Goal: Task Accomplishment & Management: Manage account settings

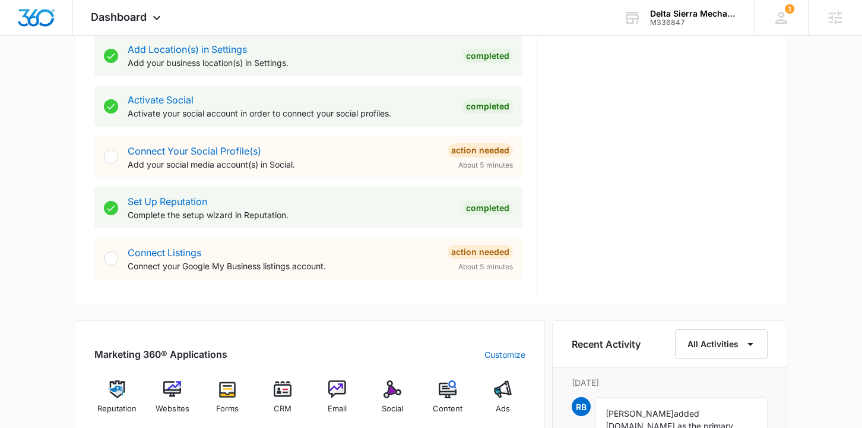
scroll to position [542, 0]
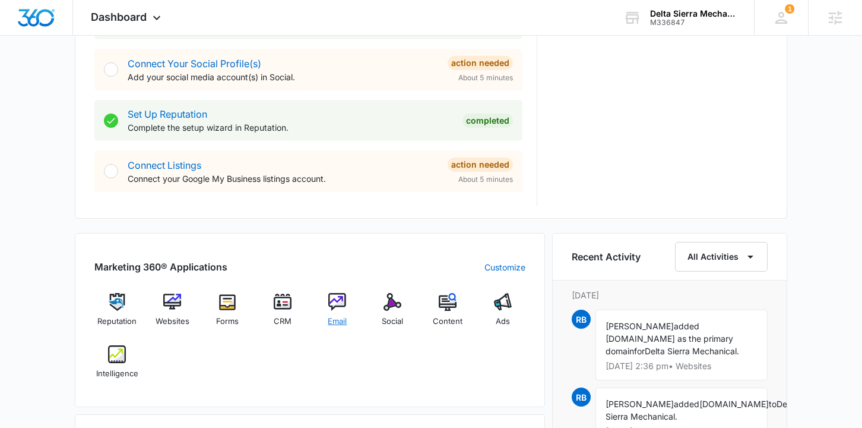
click at [344, 305] on img at bounding box center [337, 302] width 18 height 18
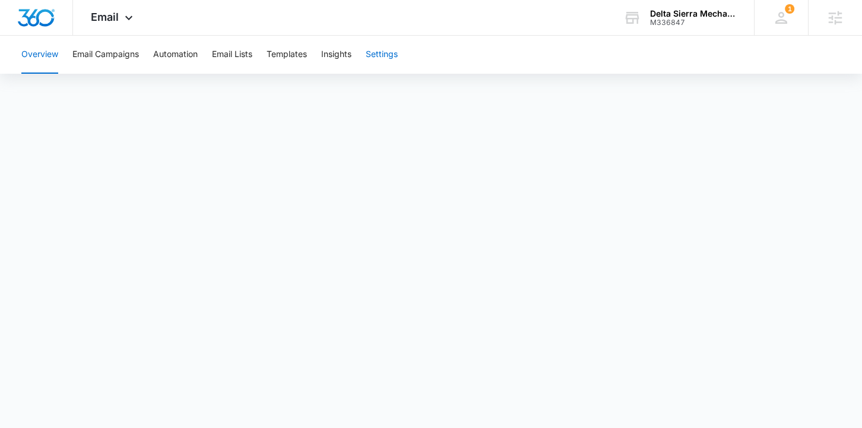
click at [388, 66] on button "Settings" at bounding box center [382, 55] width 32 height 38
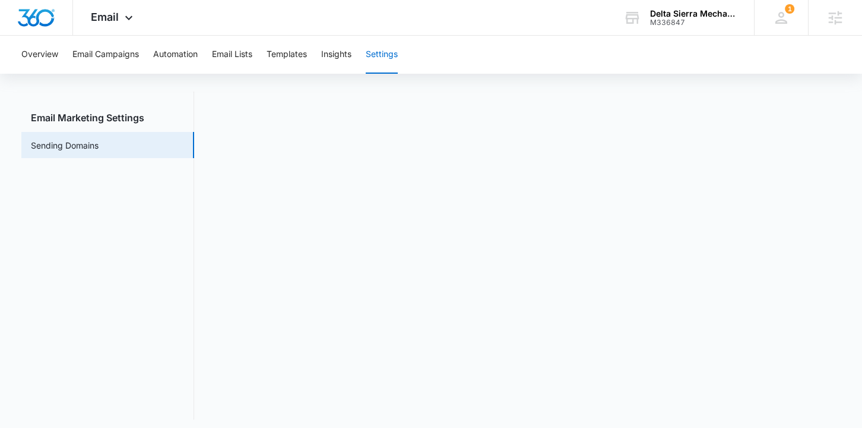
scroll to position [23, 0]
click at [40, 7] on div at bounding box center [36, 17] width 73 height 35
click at [41, 20] on img "Dashboard" at bounding box center [36, 18] width 38 height 18
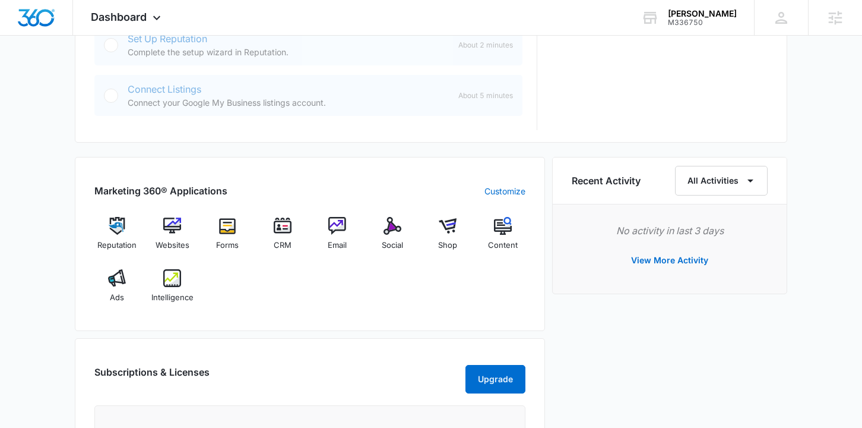
scroll to position [675, 0]
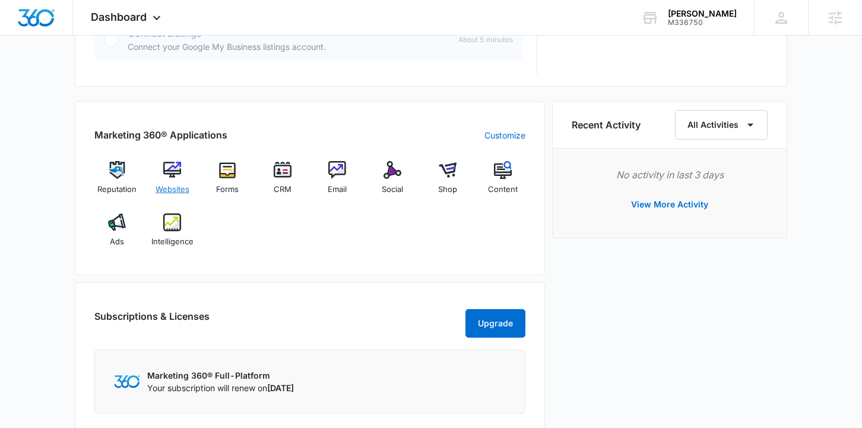
click at [173, 174] on img at bounding box center [172, 170] width 18 height 18
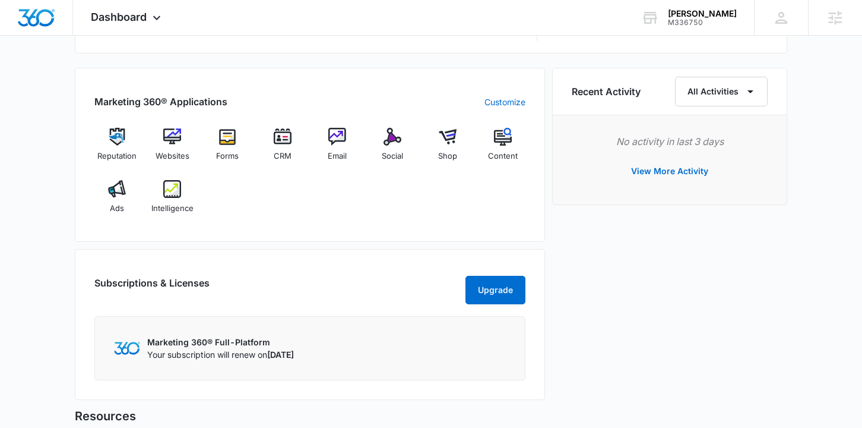
scroll to position [691, 0]
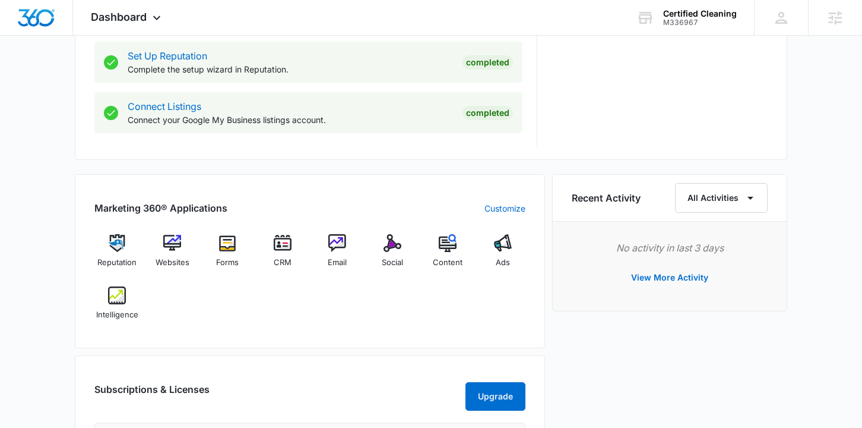
scroll to position [600, 0]
click at [176, 235] on img at bounding box center [172, 244] width 18 height 18
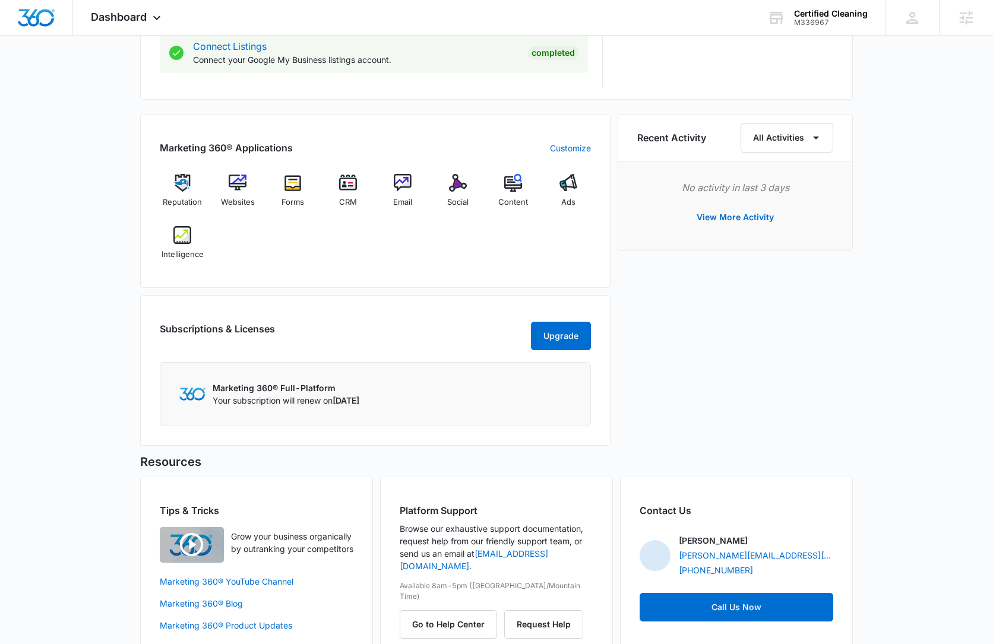
scroll to position [689, 0]
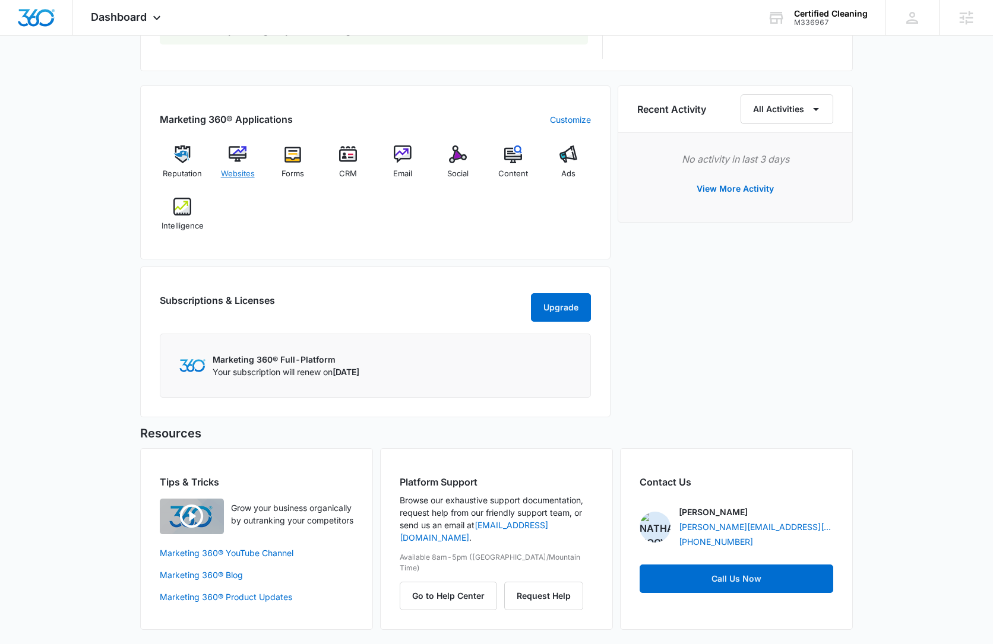
click at [241, 162] on img at bounding box center [238, 155] width 18 height 18
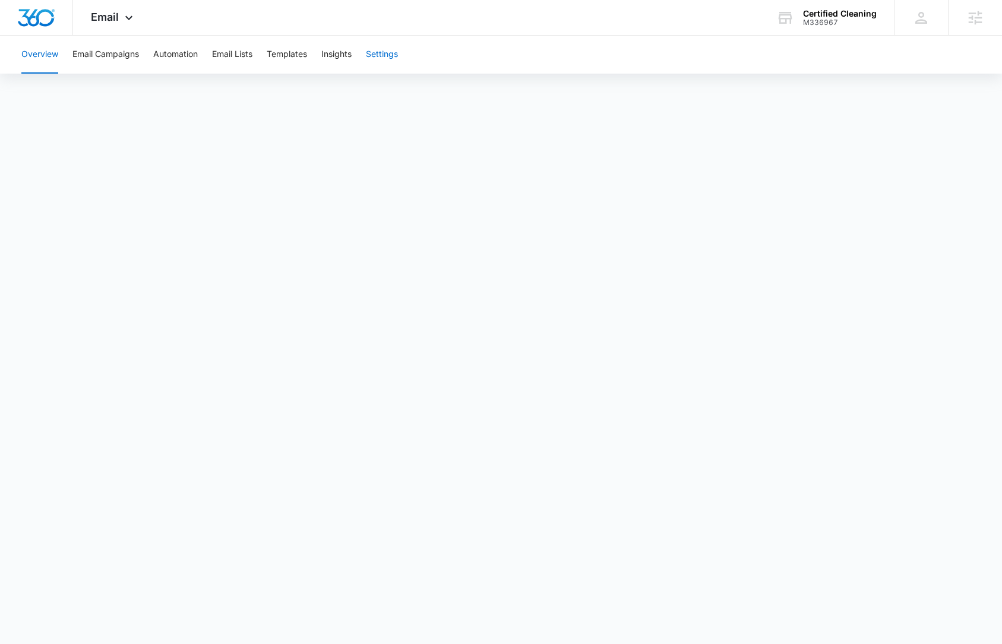
click at [379, 58] on button "Settings" at bounding box center [382, 55] width 32 height 38
click at [110, 19] on span "Email" at bounding box center [105, 17] width 28 height 12
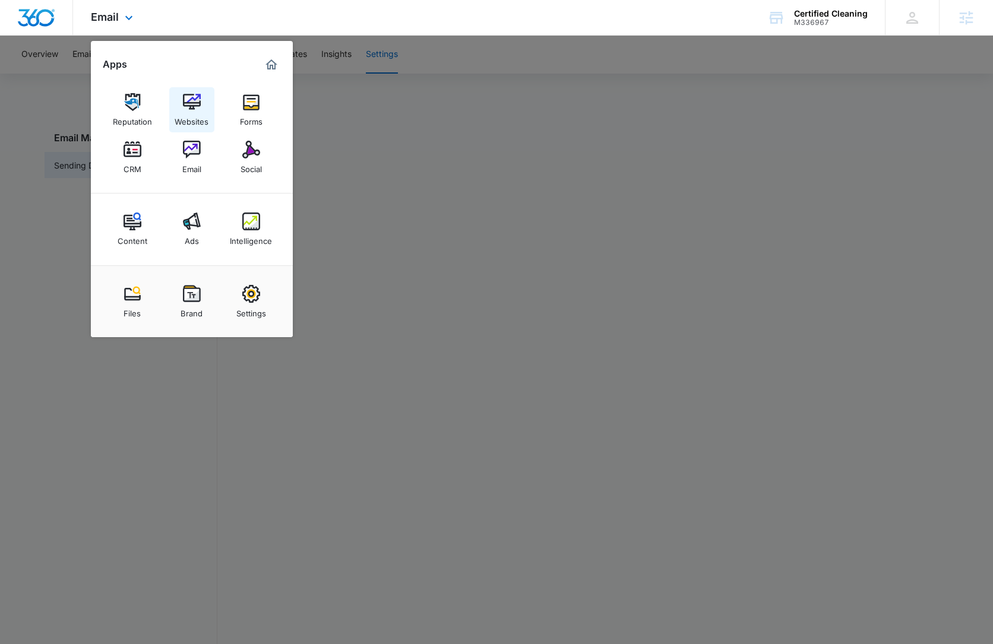
click at [198, 118] on div "Websites" at bounding box center [192, 118] width 34 height 15
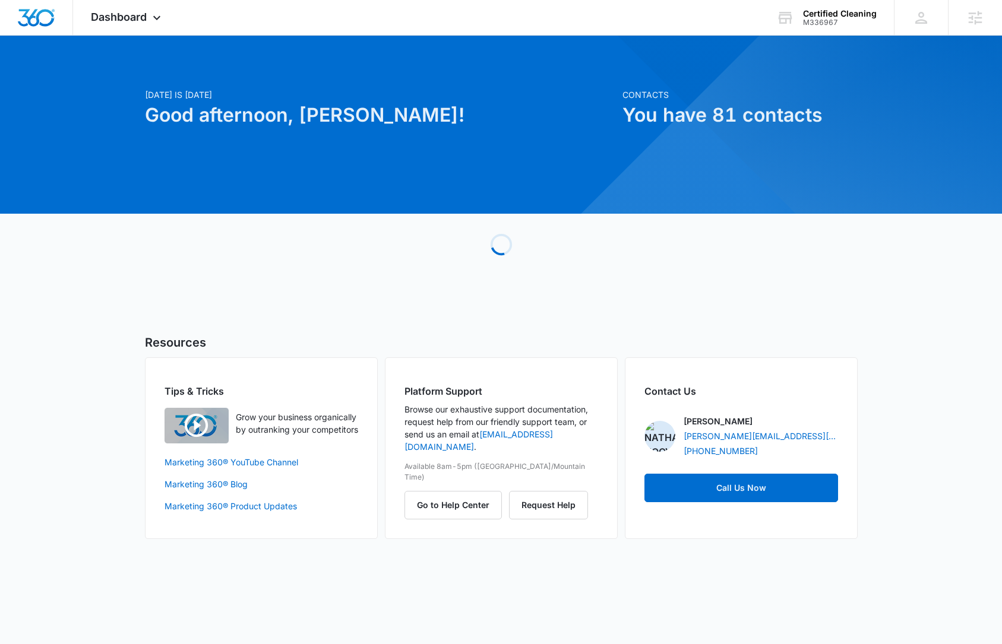
click at [184, 286] on div "Loading" at bounding box center [501, 245] width 713 height 178
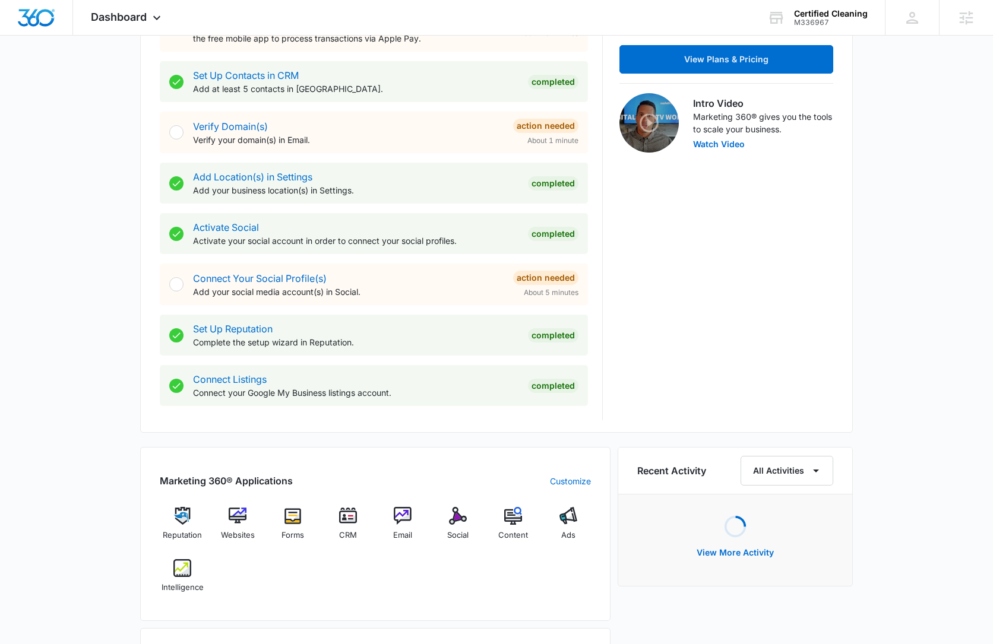
scroll to position [370, 0]
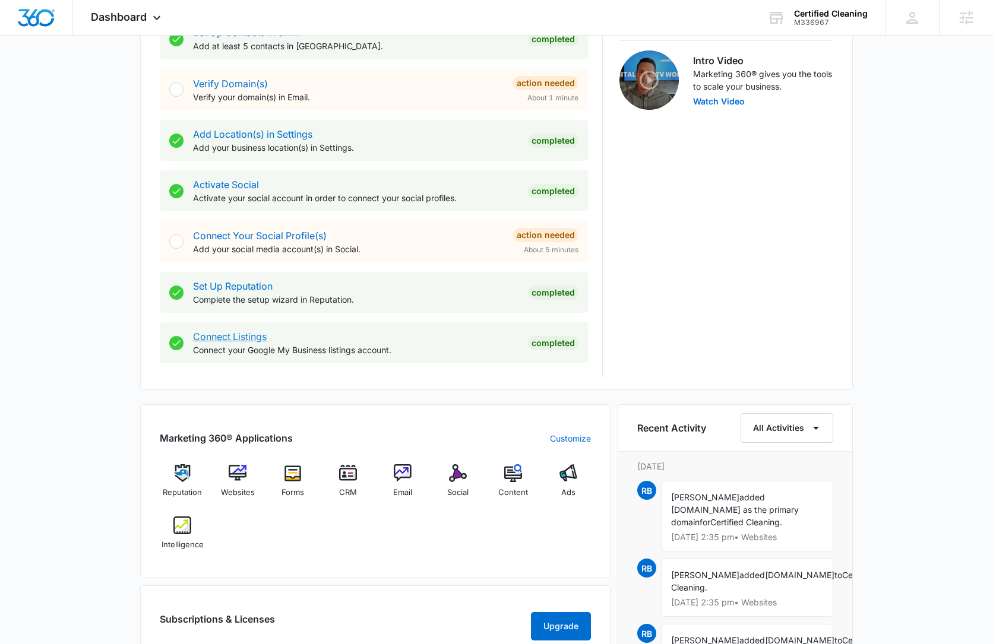
click at [254, 337] on link "Connect Listings" at bounding box center [230, 337] width 74 height 12
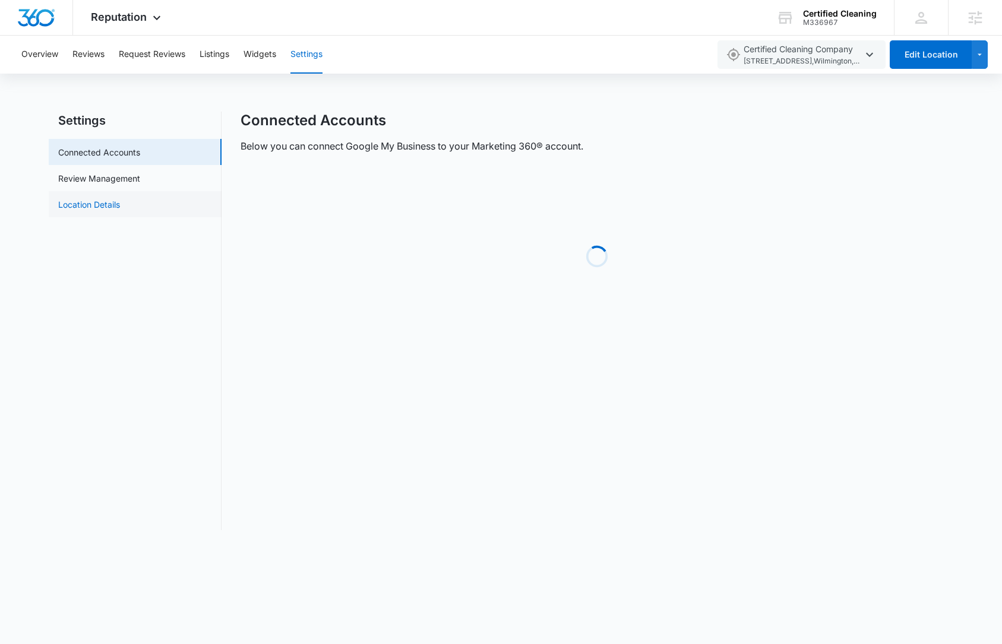
click at [107, 211] on link "Location Details" at bounding box center [89, 204] width 62 height 12
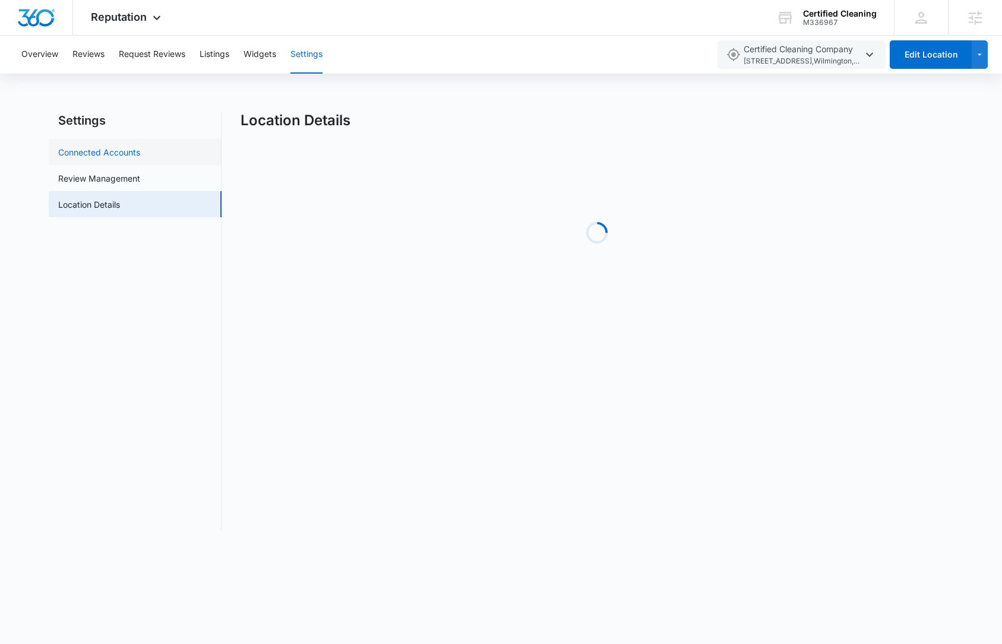
click at [137, 157] on link "Connected Accounts" at bounding box center [99, 152] width 82 height 12
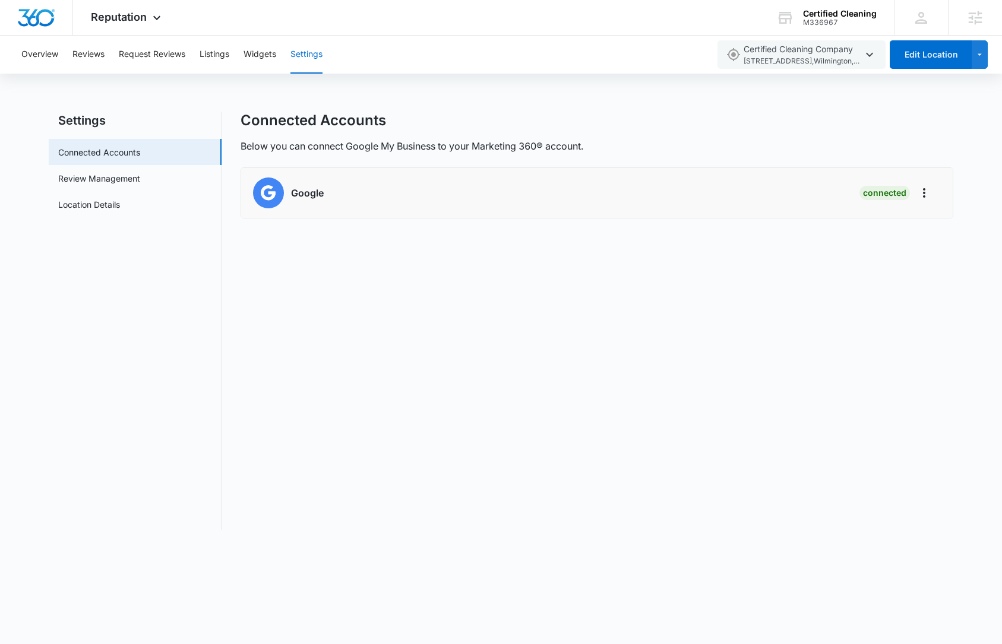
click at [309, 194] on h6 "Google" at bounding box center [307, 193] width 33 height 14
click at [140, 22] on span "Reputation" at bounding box center [119, 17] width 56 height 12
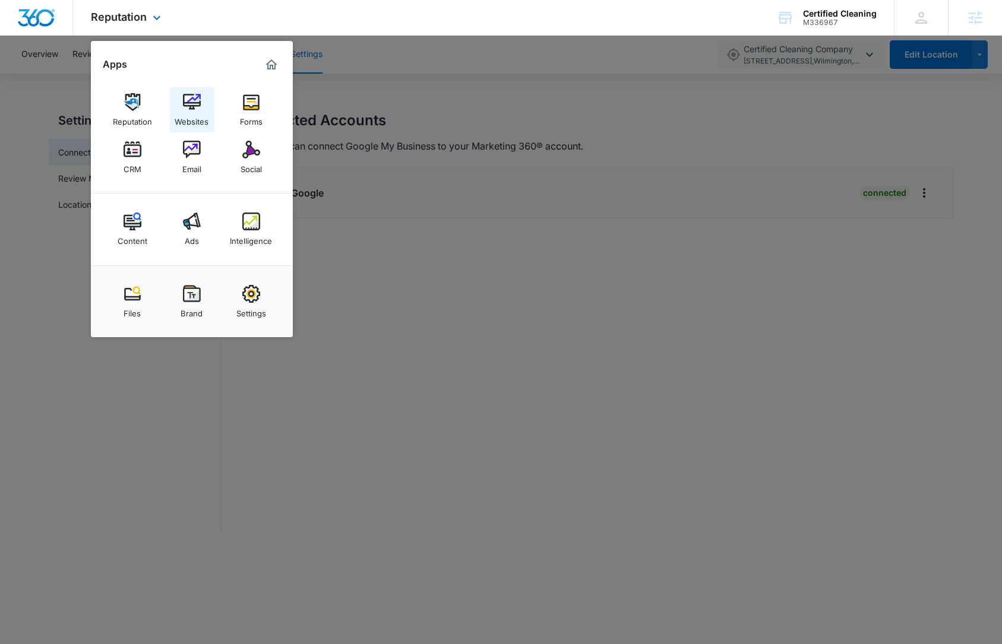
click at [193, 118] on div "Websites" at bounding box center [192, 118] width 34 height 15
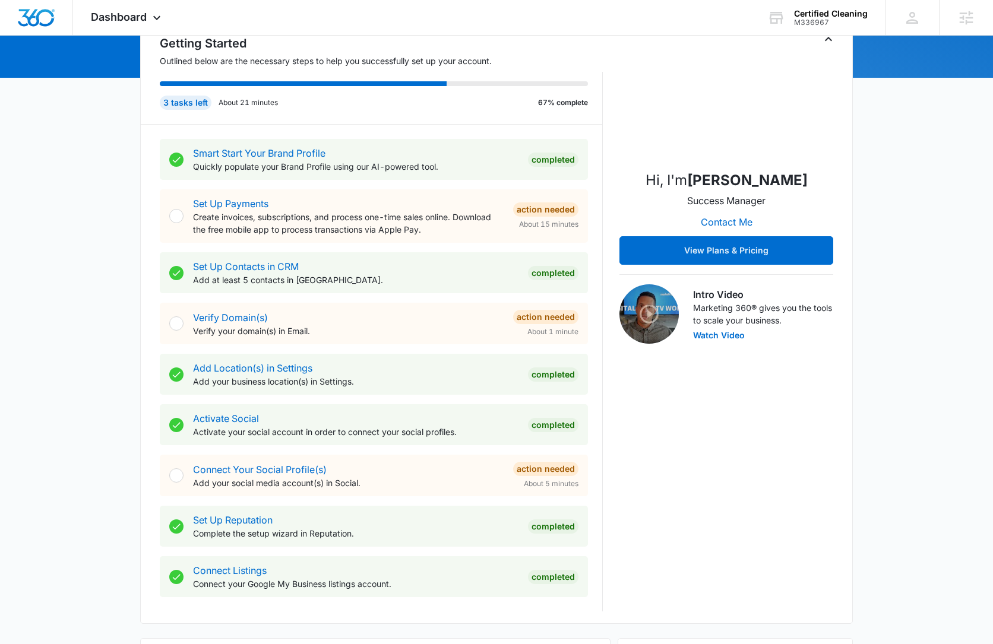
scroll to position [715, 0]
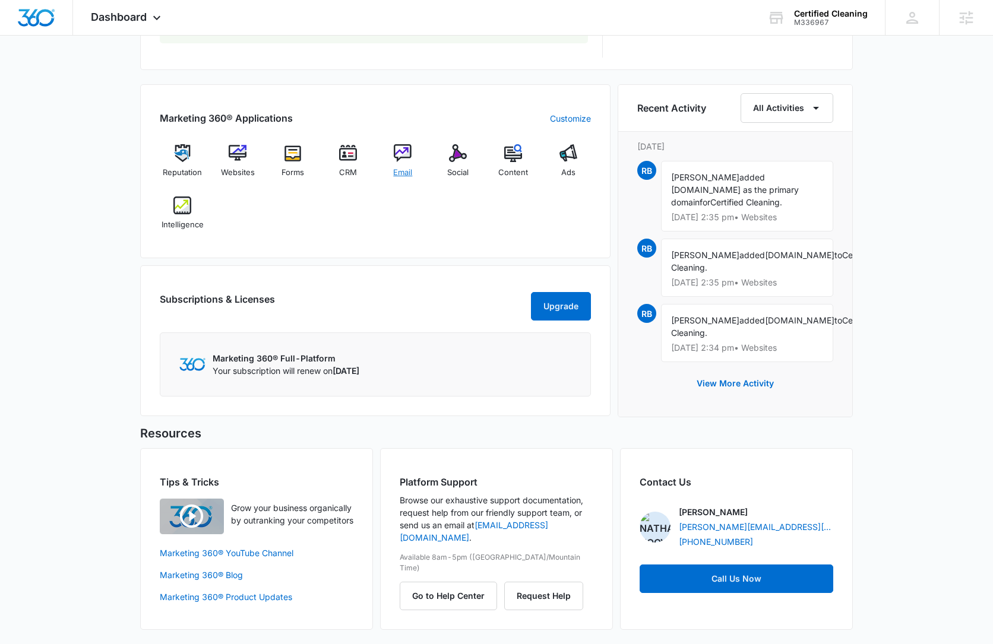
click at [388, 144] on div "Email" at bounding box center [403, 165] width 46 height 43
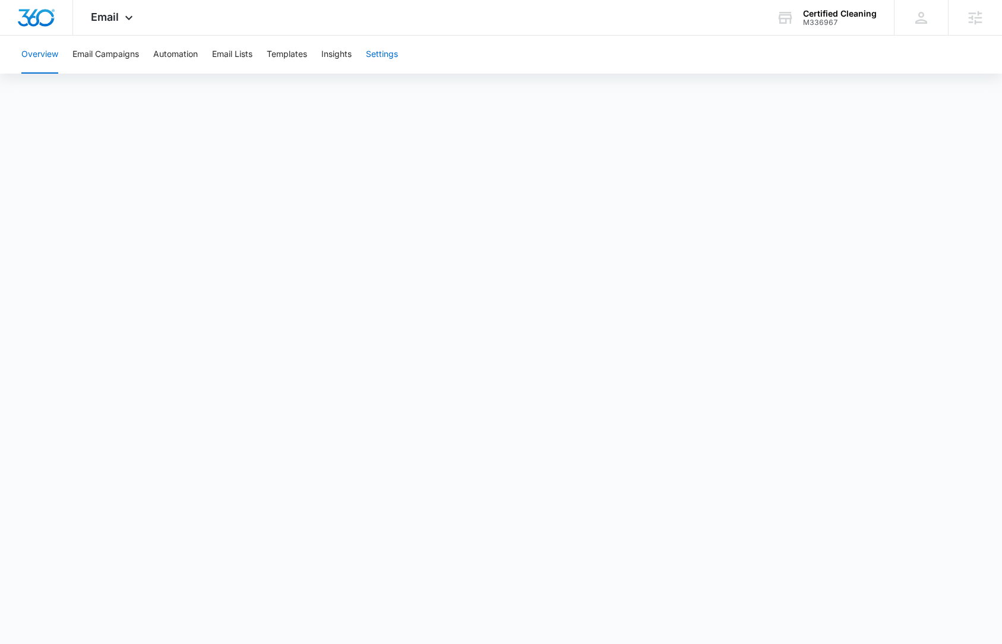
click at [391, 54] on button "Settings" at bounding box center [382, 55] width 32 height 38
click at [286, 50] on button "Templates" at bounding box center [287, 55] width 40 height 38
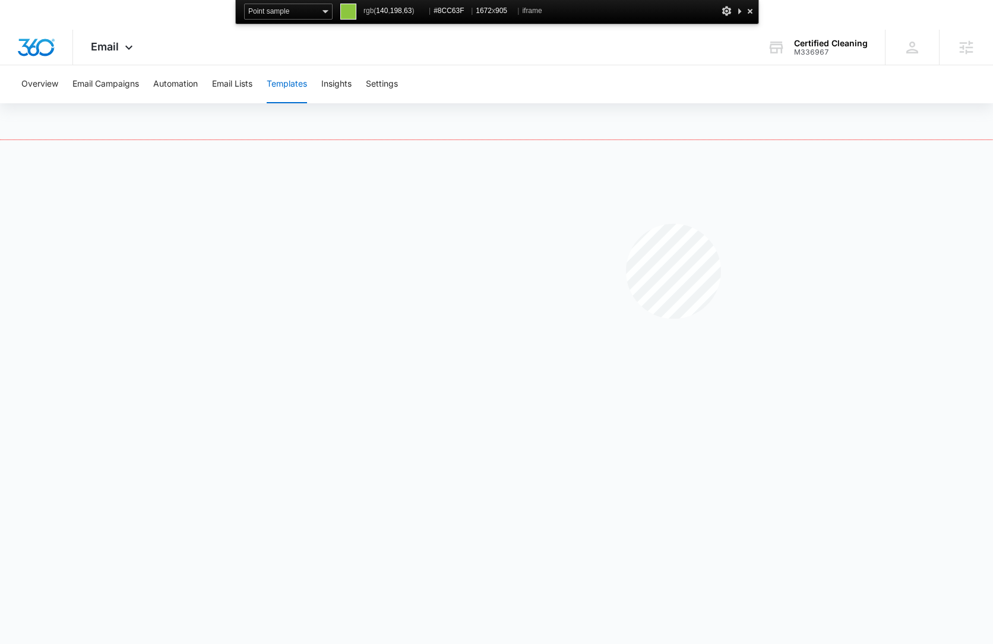
click at [626, 224] on div at bounding box center [496, 408] width 993 height 537
click at [622, 233] on div at bounding box center [496, 408] width 993 height 537
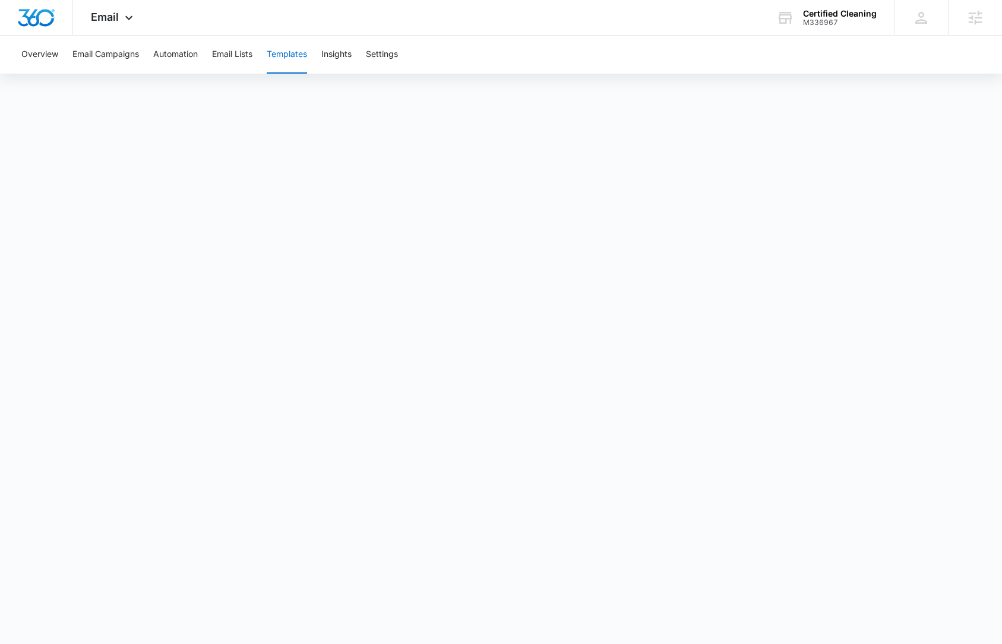
click at [773, 55] on div "Overview Email Campaigns Automation Email Lists Templates Insights Settings" at bounding box center [500, 55] width 973 height 38
click at [771, 75] on div "Overview Email Campaigns Automation Email Lists Templates Insights Settings" at bounding box center [501, 327] width 1002 height 583
click at [106, 9] on div "Email Apps Reputation Websites Forms CRM Email Social Content Ads Intelligence …" at bounding box center [113, 17] width 81 height 35
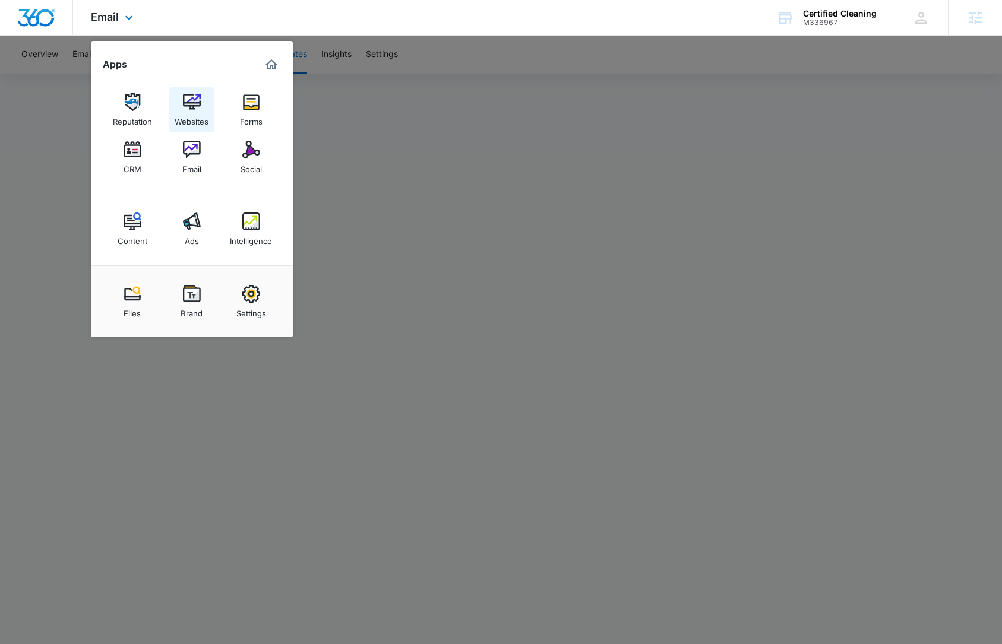
click at [179, 110] on link "Websites" at bounding box center [191, 109] width 45 height 45
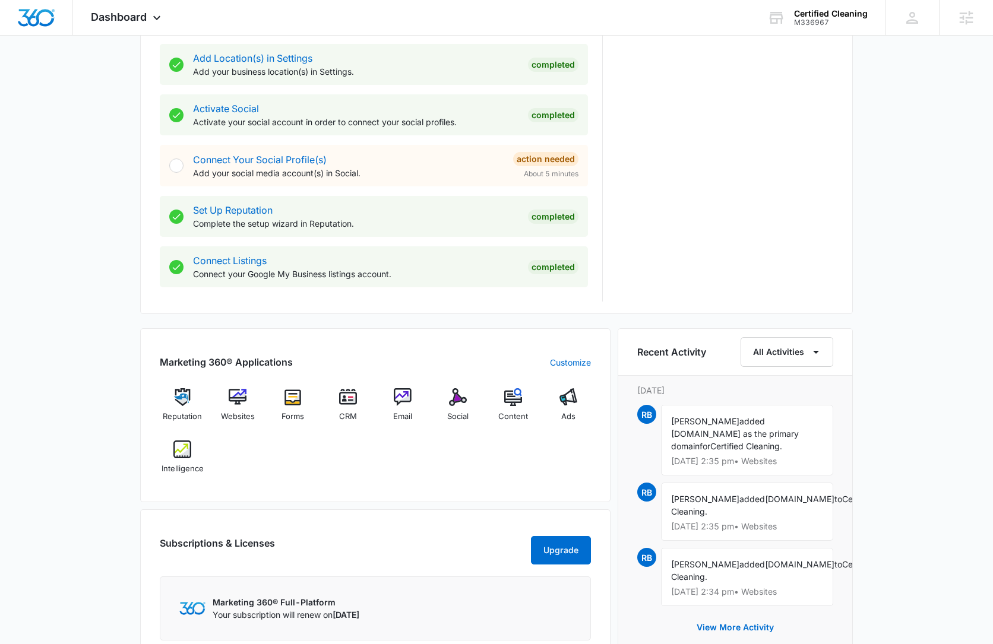
scroll to position [515, 0]
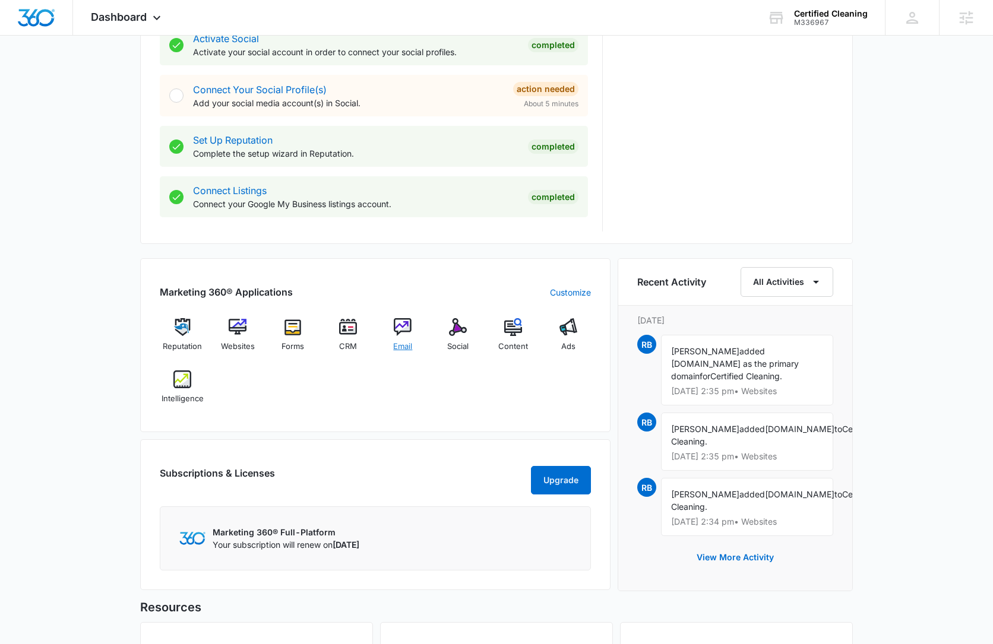
click at [403, 327] on img at bounding box center [403, 327] width 18 height 18
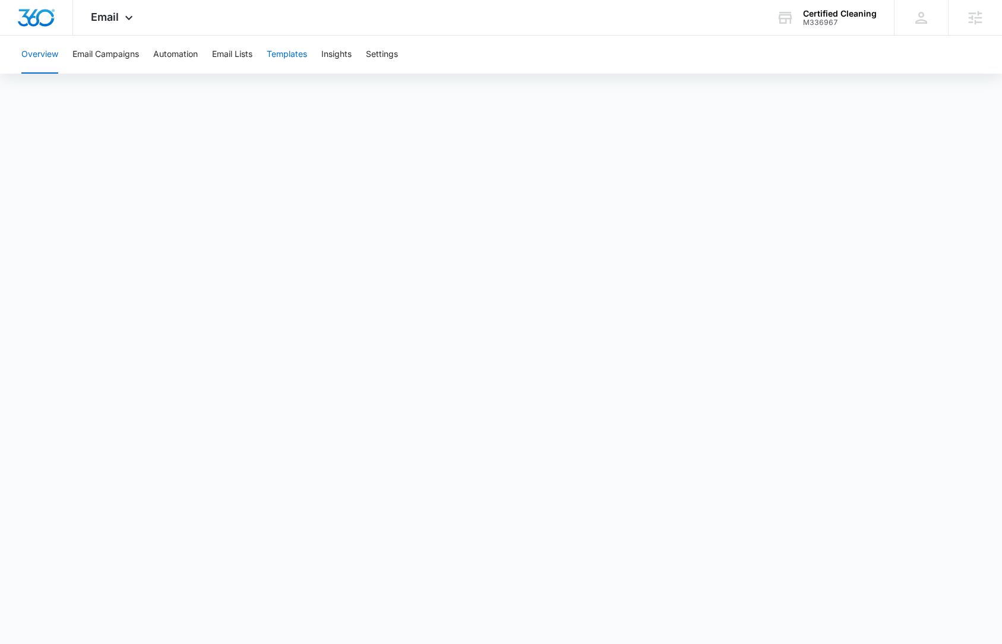
click at [277, 43] on button "Templates" at bounding box center [287, 55] width 40 height 38
click at [103, 17] on span "Email" at bounding box center [105, 17] width 28 height 12
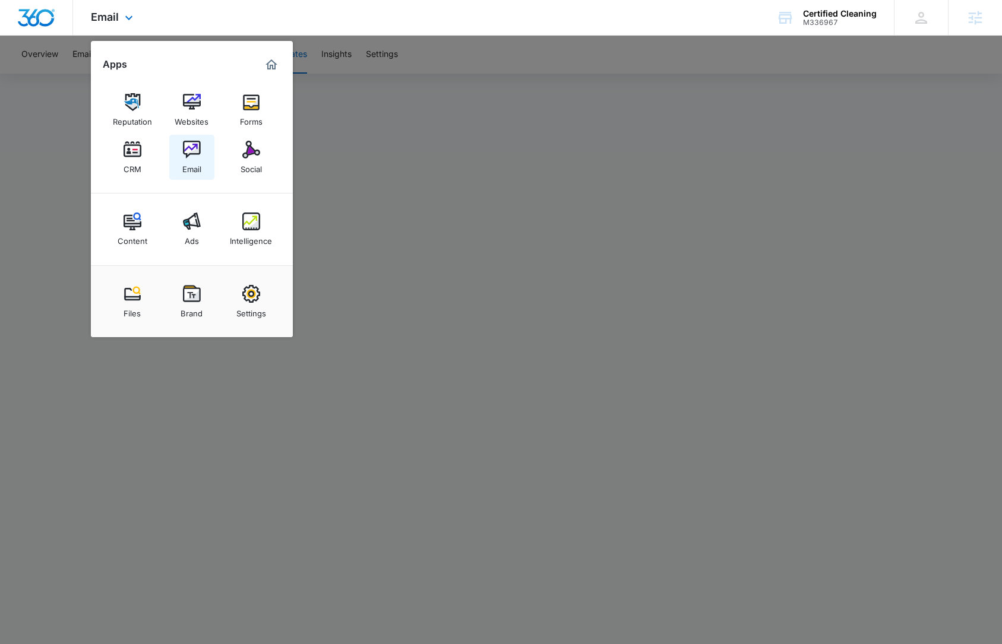
click at [192, 157] on img at bounding box center [192, 150] width 18 height 18
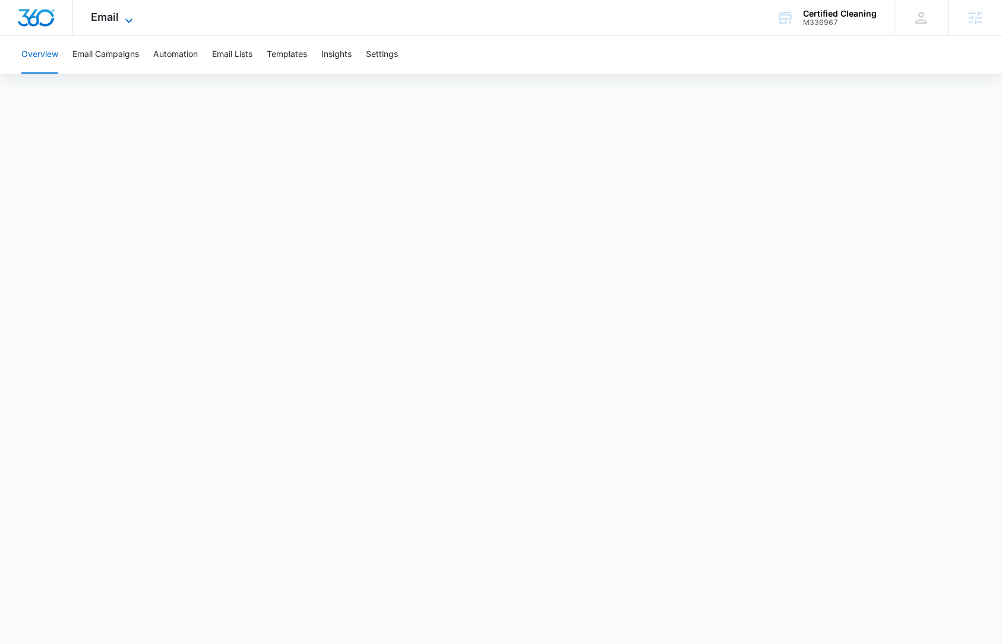
click at [110, 15] on span "Email" at bounding box center [105, 17] width 28 height 12
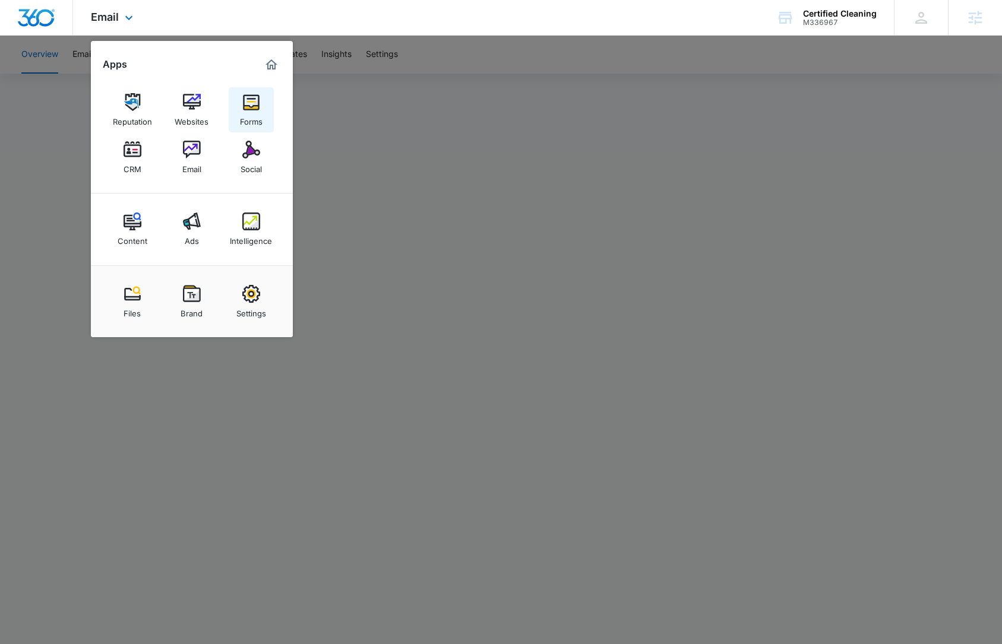
click at [260, 120] on div "Forms" at bounding box center [251, 118] width 23 height 15
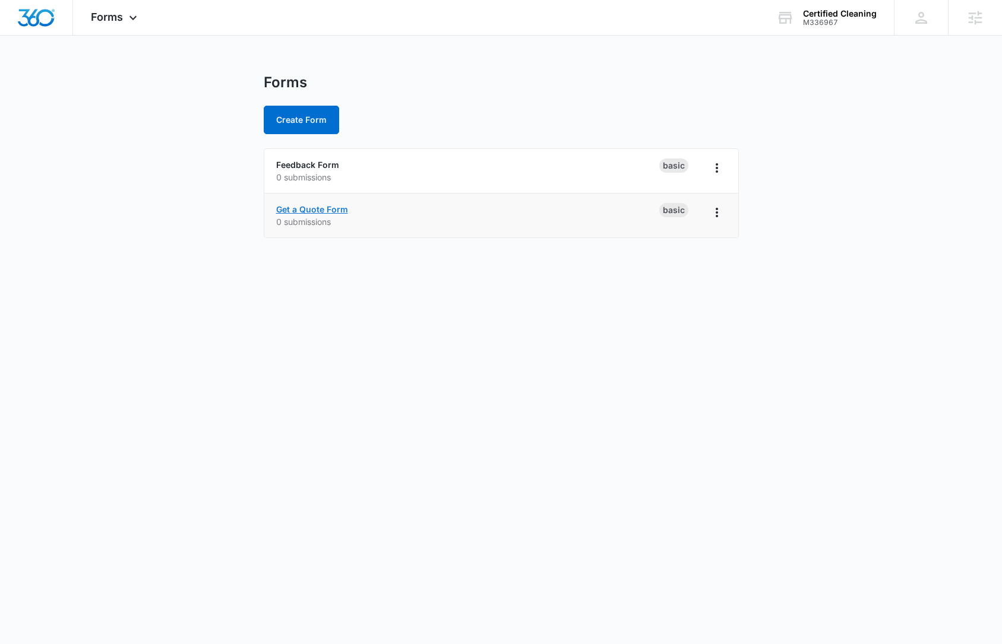
click at [329, 206] on link "Get a Quote Form" at bounding box center [312, 209] width 72 height 10
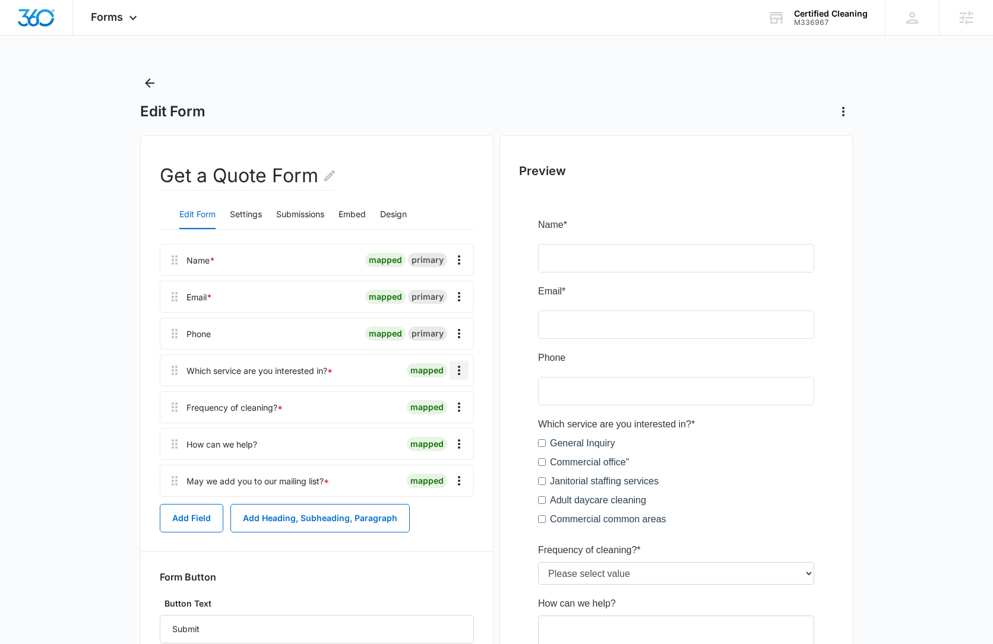
click at [461, 377] on icon "Overflow Menu" at bounding box center [459, 370] width 14 height 14
click at [433, 403] on div "Edit" at bounding box center [427, 404] width 25 height 8
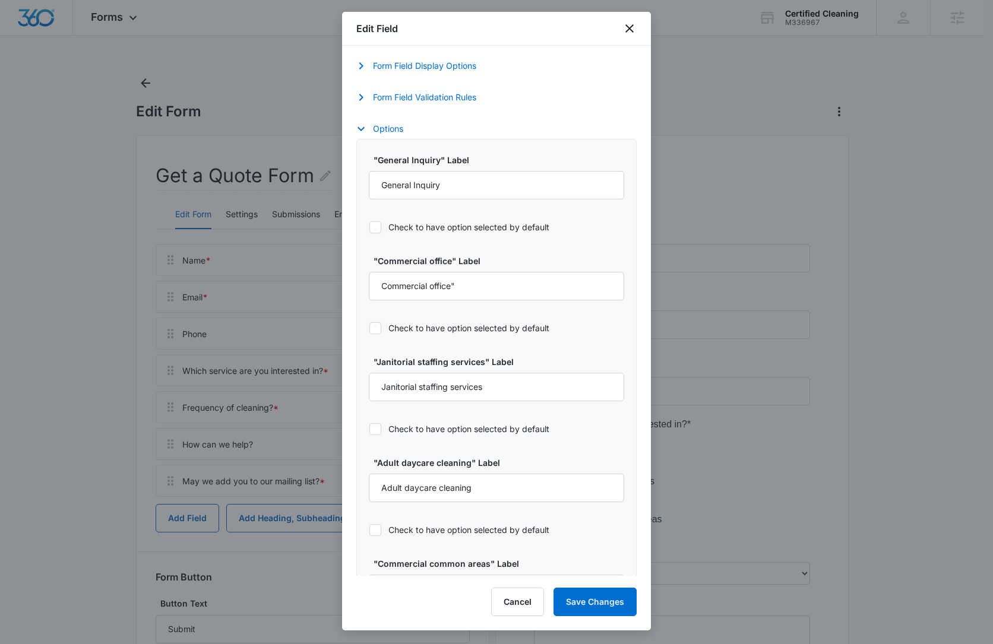
select select "350"
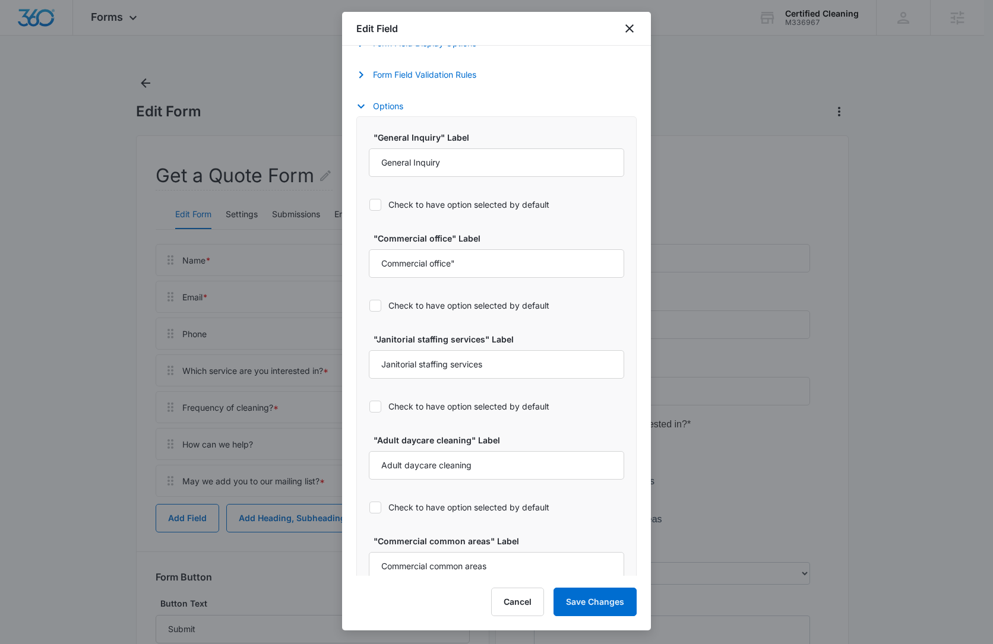
scroll to position [600, 0]
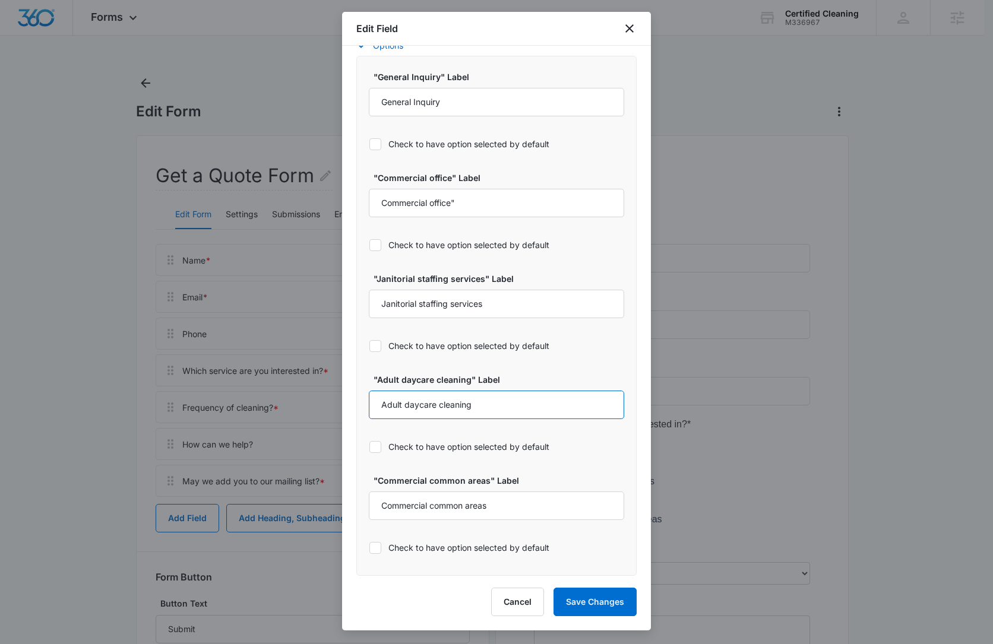
drag, startPoint x: 449, startPoint y: 409, endPoint x: 343, endPoint y: 409, distance: 106.3
click at [343, 409] on div "Field Mapping Manage your field mapping in the CRM Leads Inbox Navigate to Lead…" at bounding box center [496, 311] width 309 height 530
click at [409, 404] on input "Senior Center & Daycares" at bounding box center [496, 405] width 255 height 29
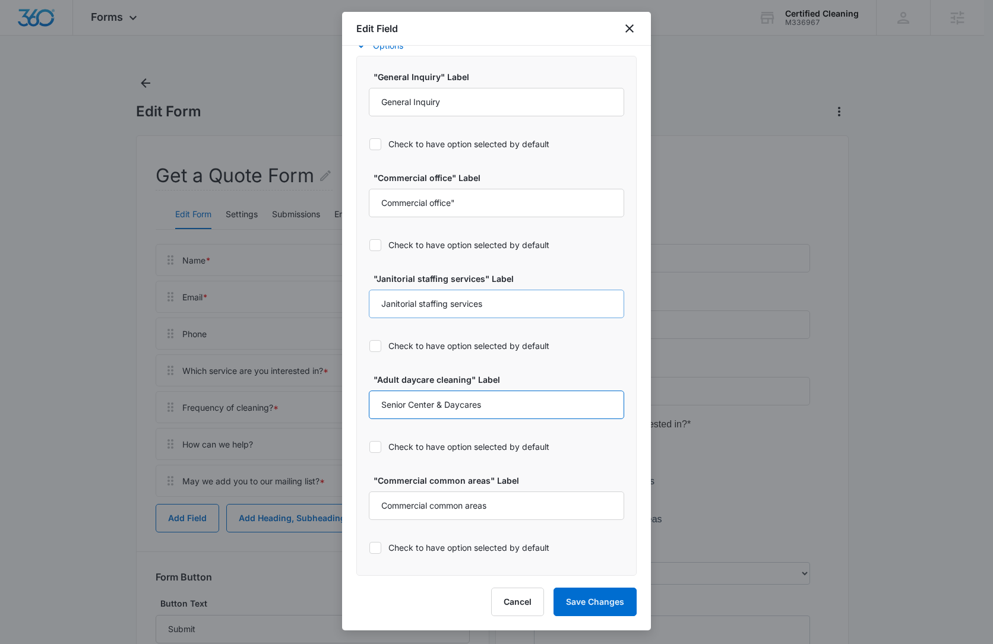
type input "Senior Center & Daycares"
click at [422, 304] on input "Janitorial staffing services" at bounding box center [496, 304] width 255 height 29
click at [456, 304] on input "Janitorial Staffing services" at bounding box center [496, 304] width 255 height 29
type input "Janitorial Staffing Services"
drag, startPoint x: 433, startPoint y: 199, endPoint x: 450, endPoint y: 217, distance: 24.4
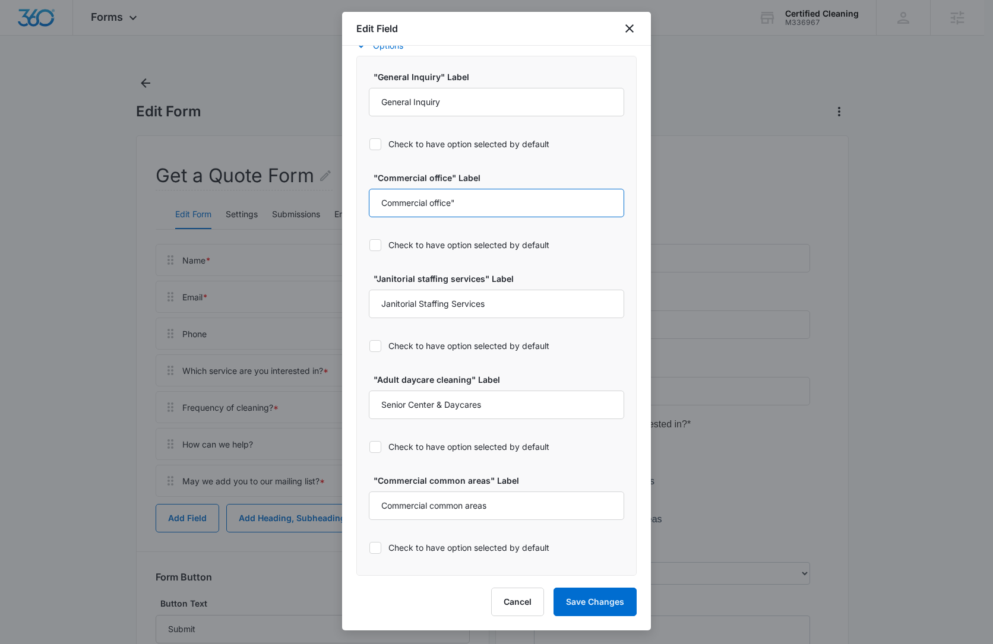
click at [434, 199] on input "Commercial office"" at bounding box center [496, 203] width 255 height 29
click at [514, 210] on input "Commercial Office"" at bounding box center [496, 203] width 255 height 29
type input "Commercial Office"
drag, startPoint x: 435, startPoint y: 507, endPoint x: 489, endPoint y: 521, distance: 55.7
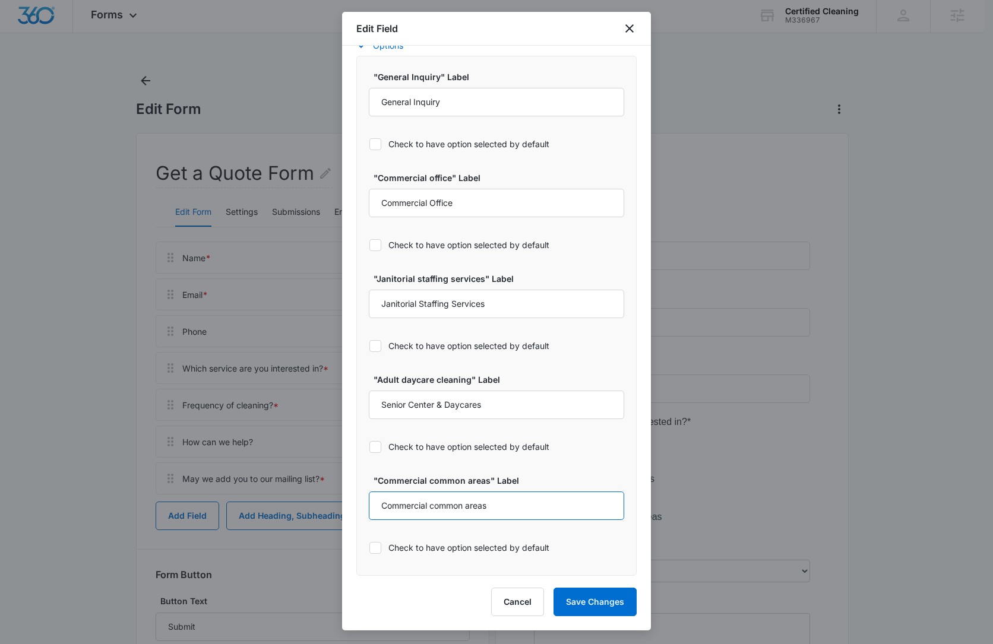
click at [436, 507] on input "Commercial common areas" at bounding box center [496, 506] width 255 height 29
drag, startPoint x: 473, startPoint y: 510, endPoint x: 482, endPoint y: 520, distance: 13.9
click at [473, 510] on input "Commercial Common areas" at bounding box center [496, 506] width 255 height 29
type input "Commercial Common Areas"
click at [577, 599] on button "Save Changes" at bounding box center [594, 602] width 83 height 29
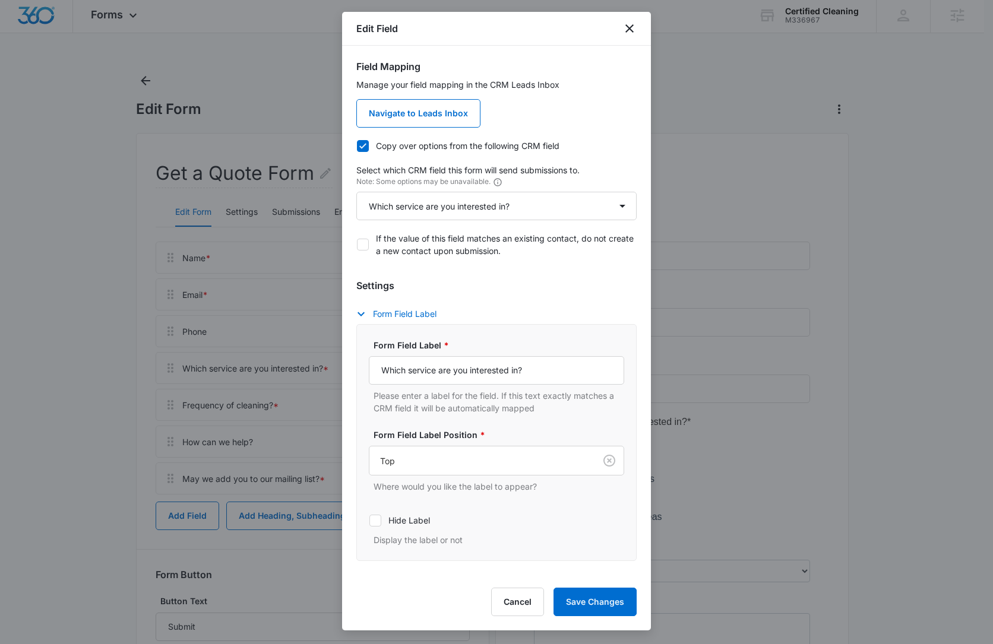
scroll to position [0, 0]
click at [624, 27] on icon "close" at bounding box center [629, 28] width 14 height 14
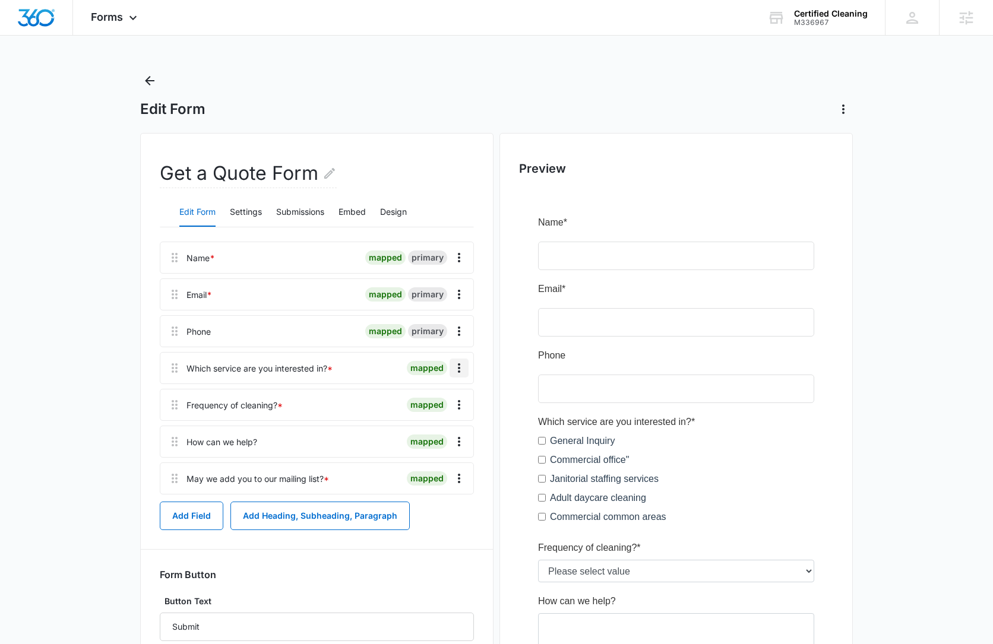
click at [463, 372] on icon "Overflow Menu" at bounding box center [459, 368] width 14 height 14
click at [452, 404] on button "Edit" at bounding box center [434, 402] width 68 height 18
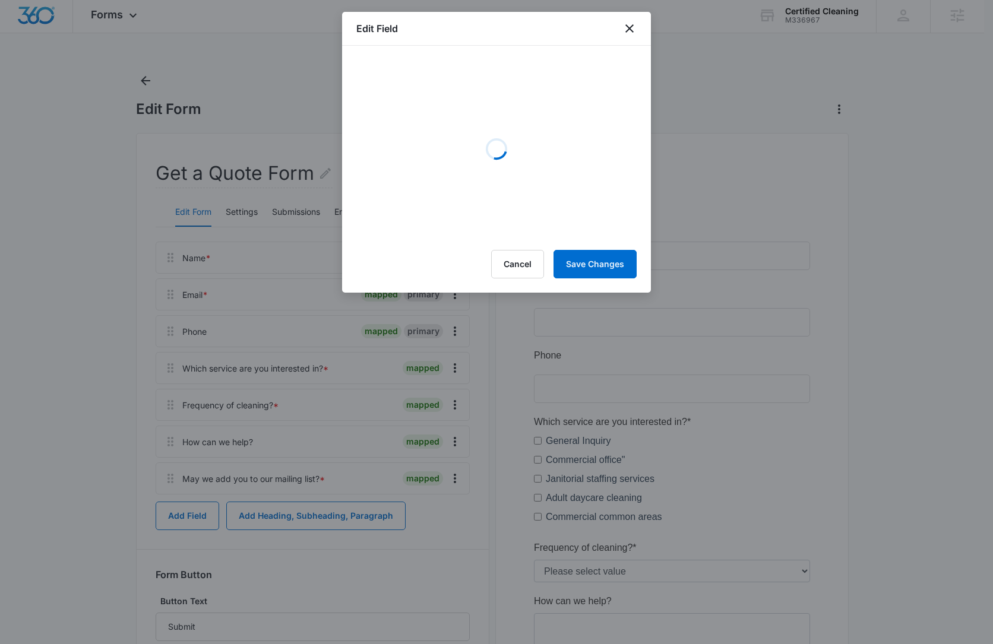
select select "350"
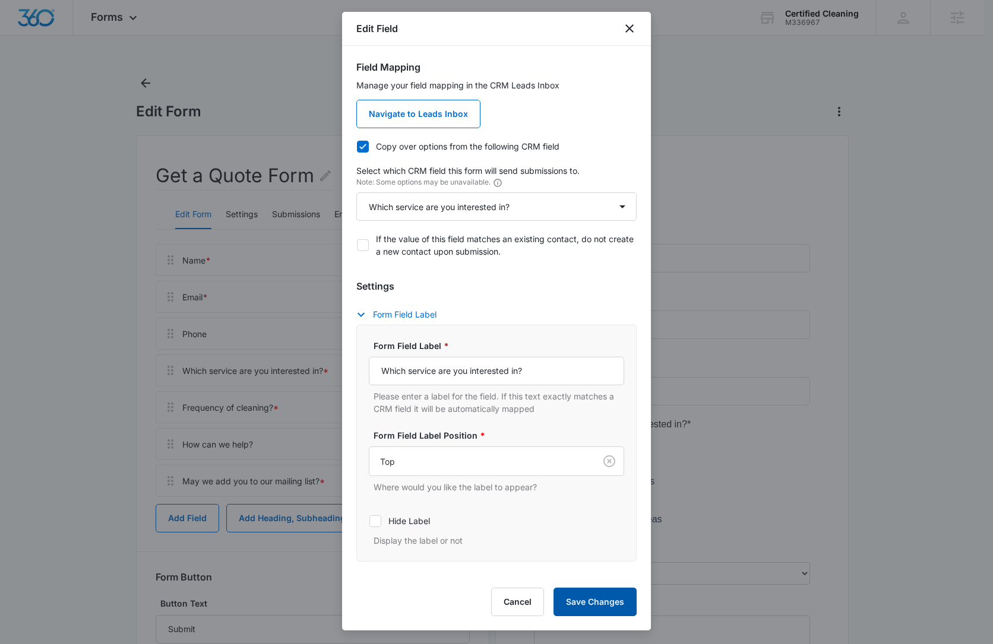
click at [619, 598] on button "Save Changes" at bounding box center [594, 602] width 83 height 29
click at [627, 29] on icon "close" at bounding box center [629, 28] width 14 height 14
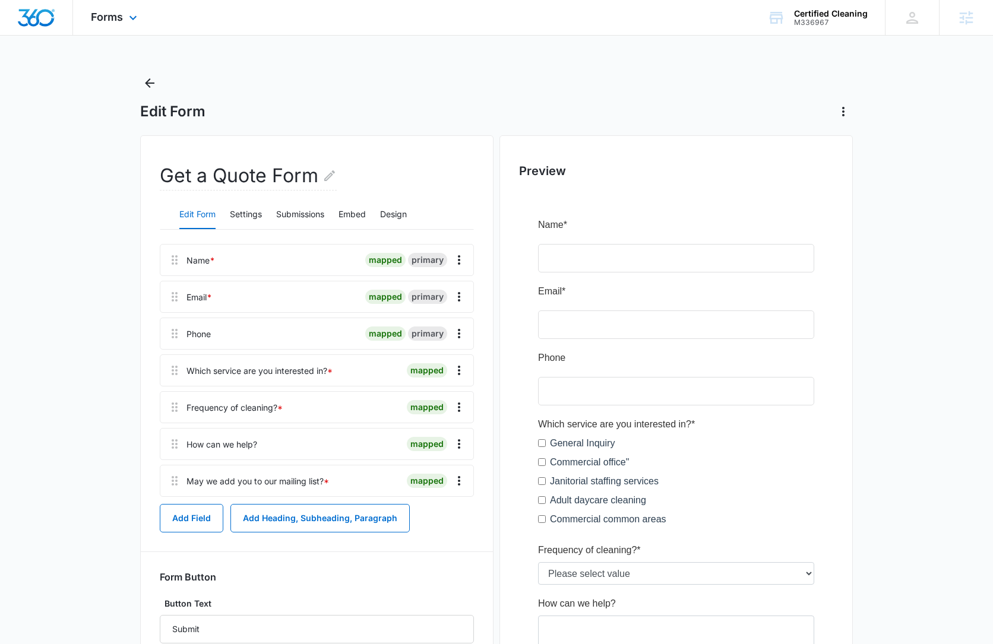
click at [119, 23] on div "Forms Apps Reputation Websites Forms CRM Email Social Content Ads Intelligence …" at bounding box center [115, 17] width 85 height 35
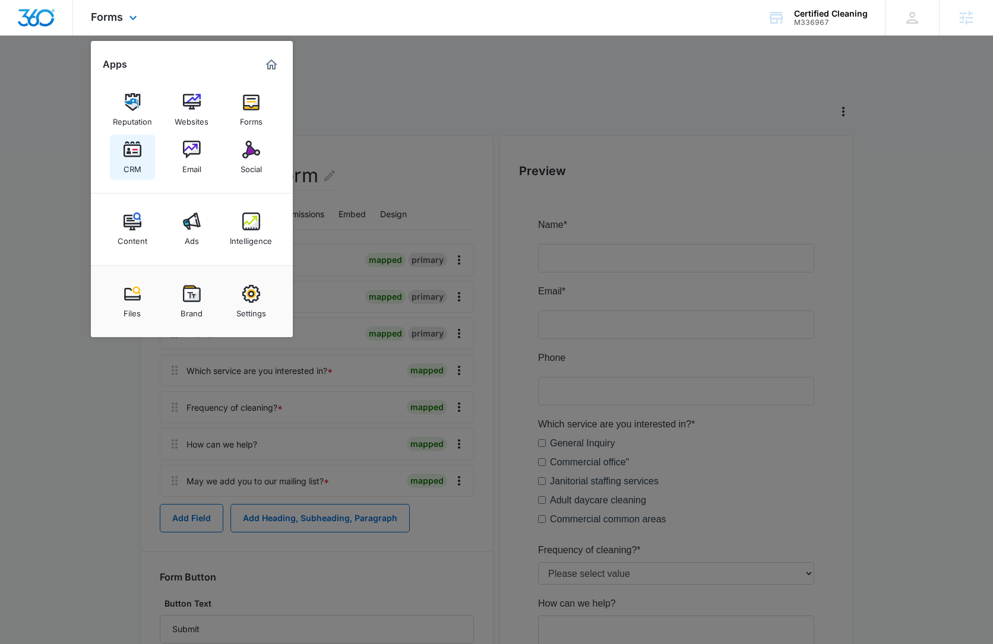
click at [138, 162] on div "CRM" at bounding box center [133, 166] width 18 height 15
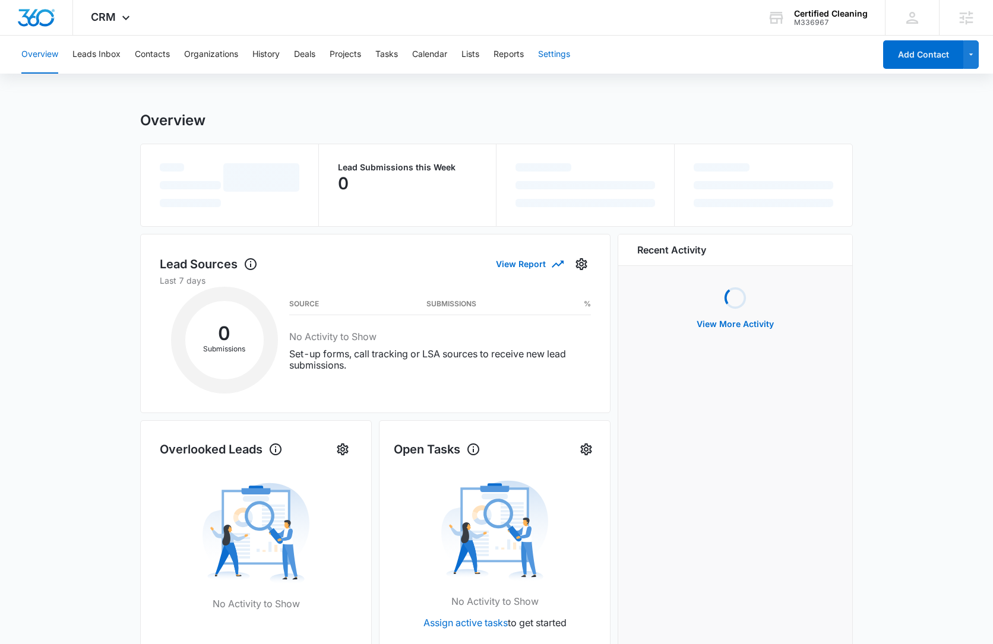
click at [565, 45] on button "Settings" at bounding box center [554, 55] width 32 height 38
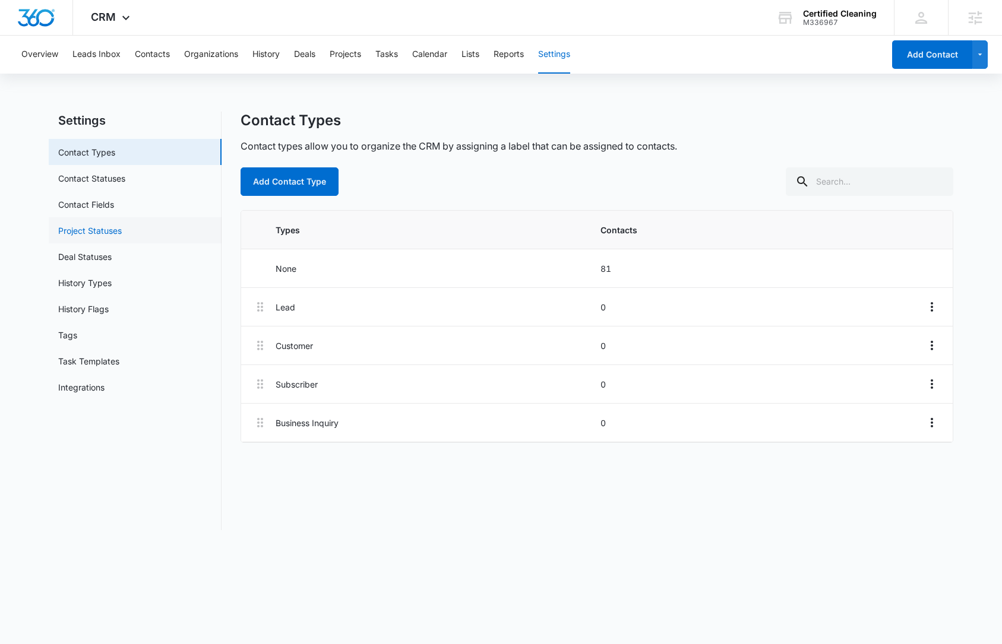
click at [100, 237] on link "Project Statuses" at bounding box center [90, 230] width 64 height 12
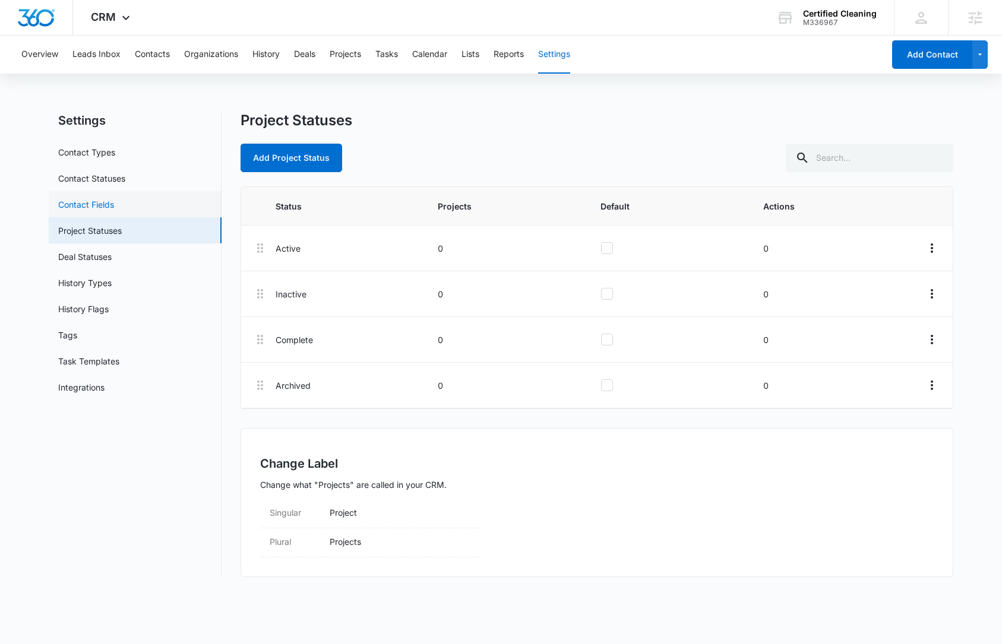
click at [107, 198] on link "Contact Fields" at bounding box center [86, 204] width 56 height 12
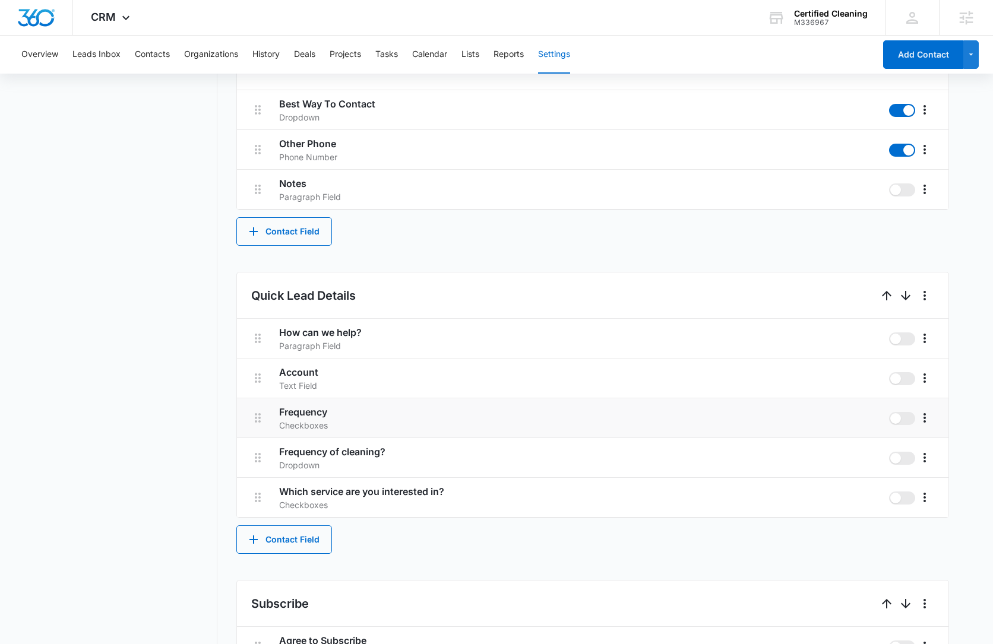
scroll to position [545, 0]
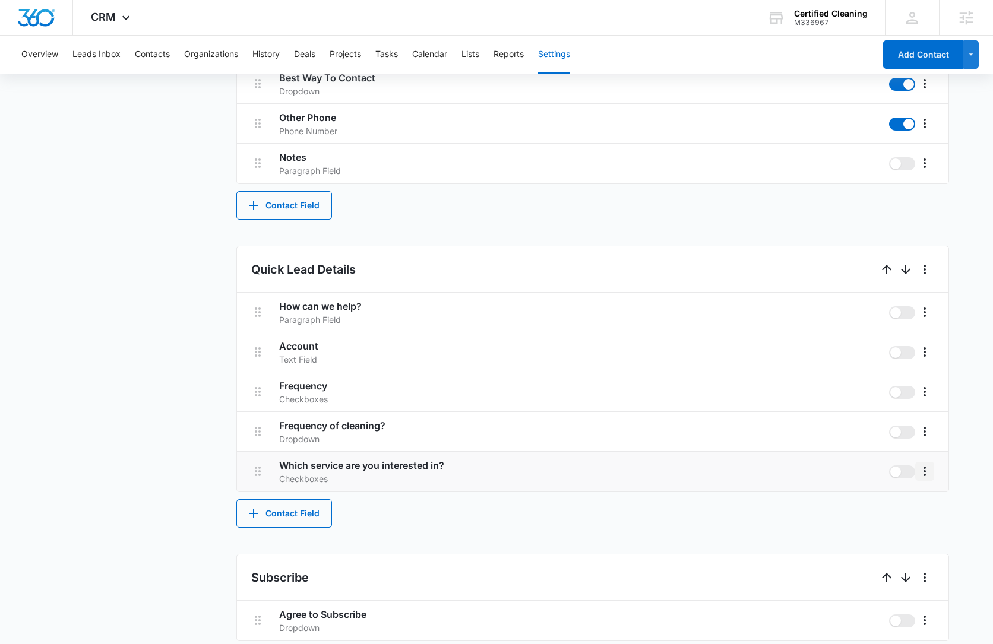
click at [921, 472] on icon "More" at bounding box center [925, 471] width 14 height 14
click at [947, 499] on button "Edit" at bounding box center [950, 505] width 68 height 18
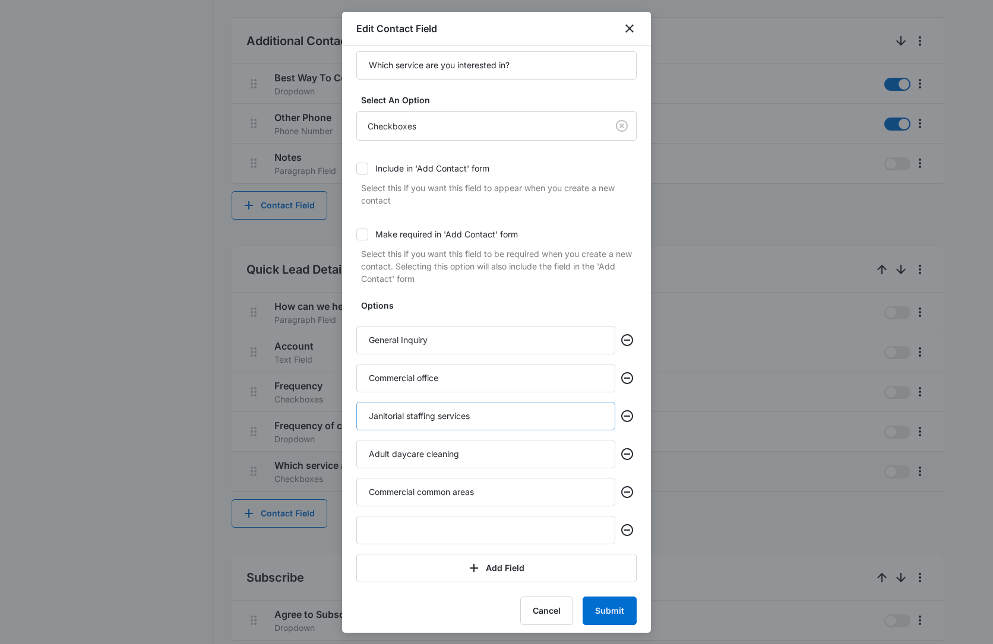
scroll to position [33, 0]
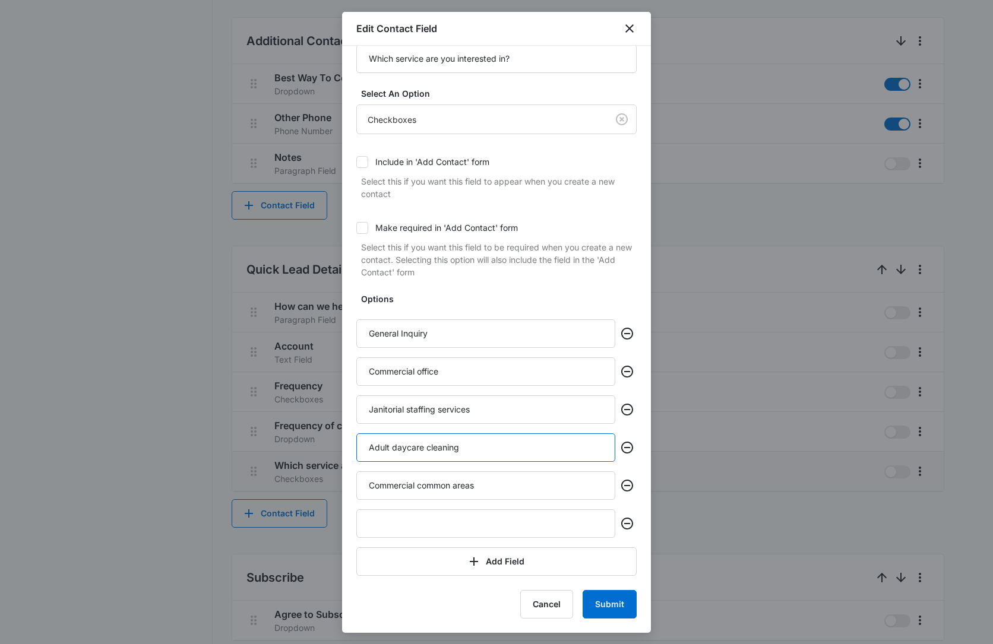
drag, startPoint x: 485, startPoint y: 446, endPoint x: 312, endPoint y: 450, distance: 172.9
click at [312, 450] on body "CRM Apps Reputation Websites Forms CRM Email Social Content Ads Intelligence Fi…" at bounding box center [496, 187] width 993 height 1465
paste input "[URL][DOMAIN_NAME]"
click at [476, 447] on input "[URL][DOMAIN_NAME]" at bounding box center [485, 448] width 259 height 29
click at [477, 447] on input "[URL][DOMAIN_NAME]" at bounding box center [485, 448] width 259 height 29
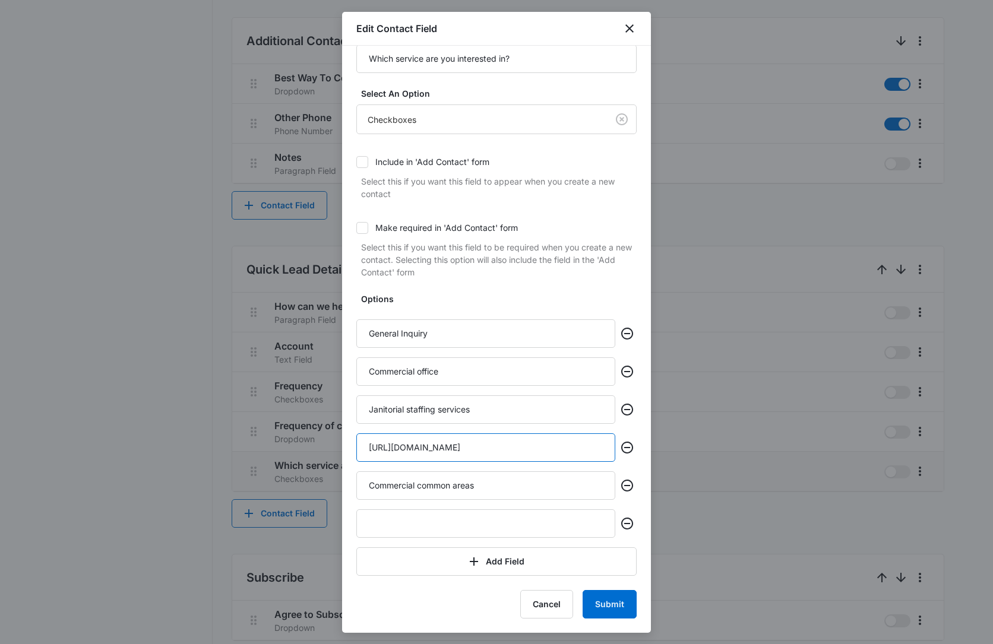
click at [477, 447] on input "[URL][DOMAIN_NAME]" at bounding box center [485, 448] width 259 height 29
type input "Senior Center & Daycare"
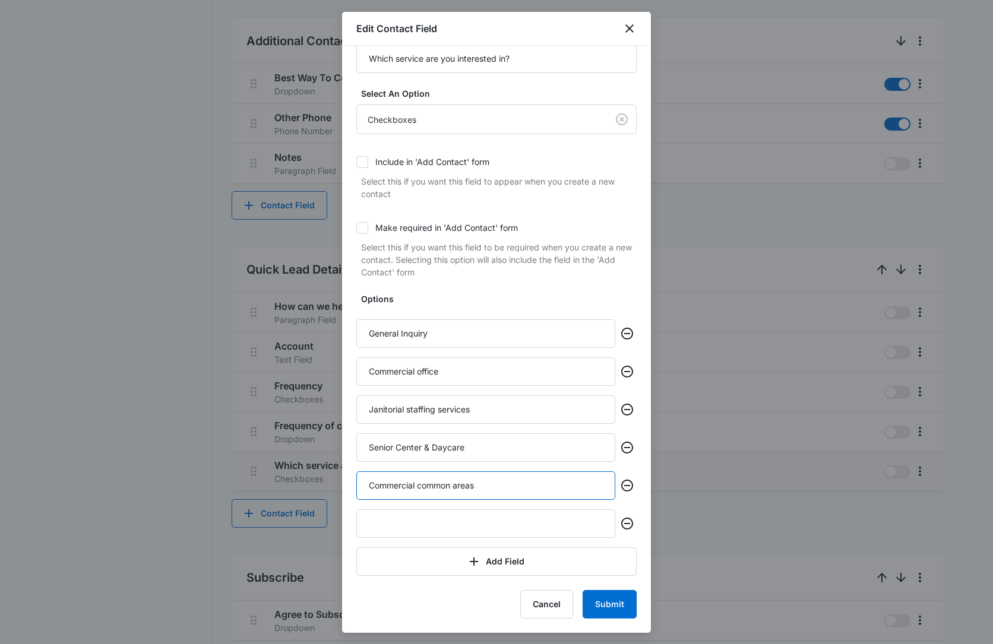
click at [422, 491] on input "Commercial common areas" at bounding box center [485, 486] width 259 height 29
click at [459, 485] on input "Commercial Common areas" at bounding box center [485, 486] width 259 height 29
type input "Commercial Common Areas"
drag, startPoint x: 409, startPoint y: 407, endPoint x: 434, endPoint y: 416, distance: 27.0
click at [410, 407] on input "Janitorial staffing services" at bounding box center [485, 410] width 259 height 29
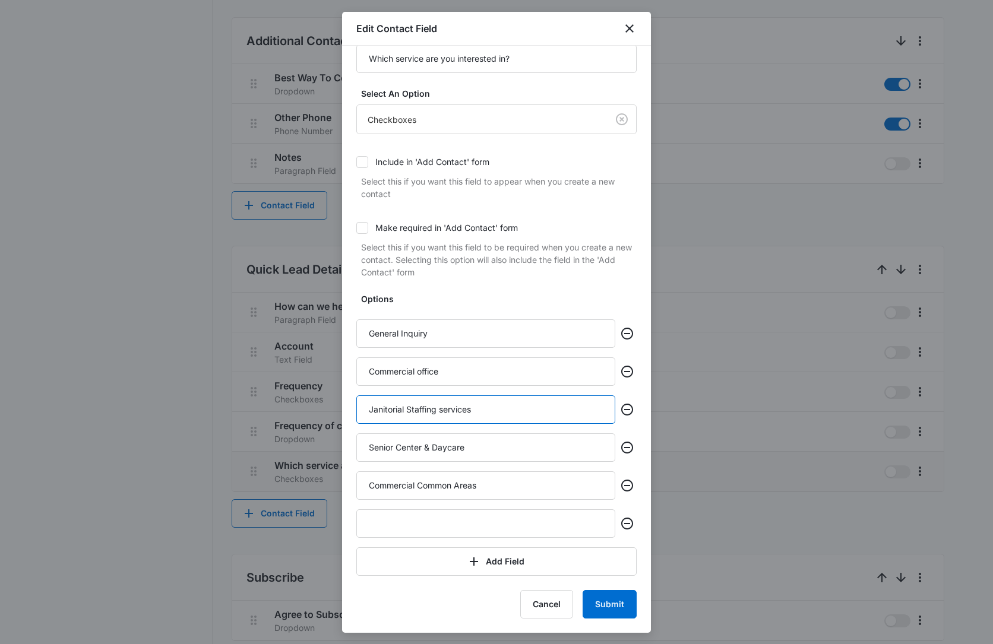
click at [444, 410] on input "Janitorial Staffing services" at bounding box center [485, 410] width 259 height 29
type input "Janitorial Staffing Services"
click at [421, 371] on input "Commercial office" at bounding box center [485, 372] width 259 height 29
type input "Commercial Office"
click at [605, 601] on button "Submit" at bounding box center [610, 604] width 54 height 29
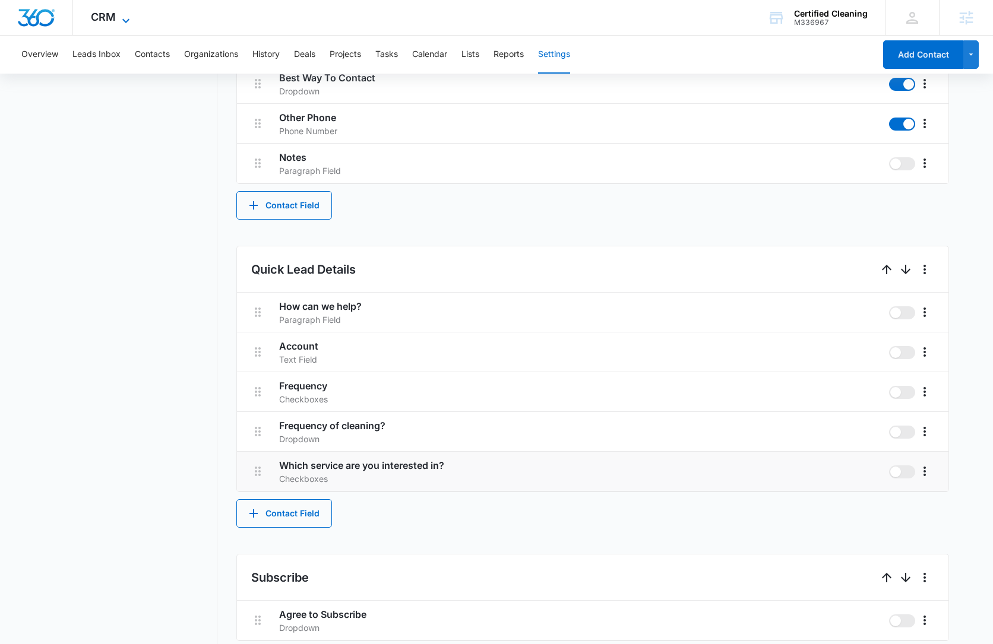
click at [113, 19] on span "CRM" at bounding box center [103, 17] width 25 height 12
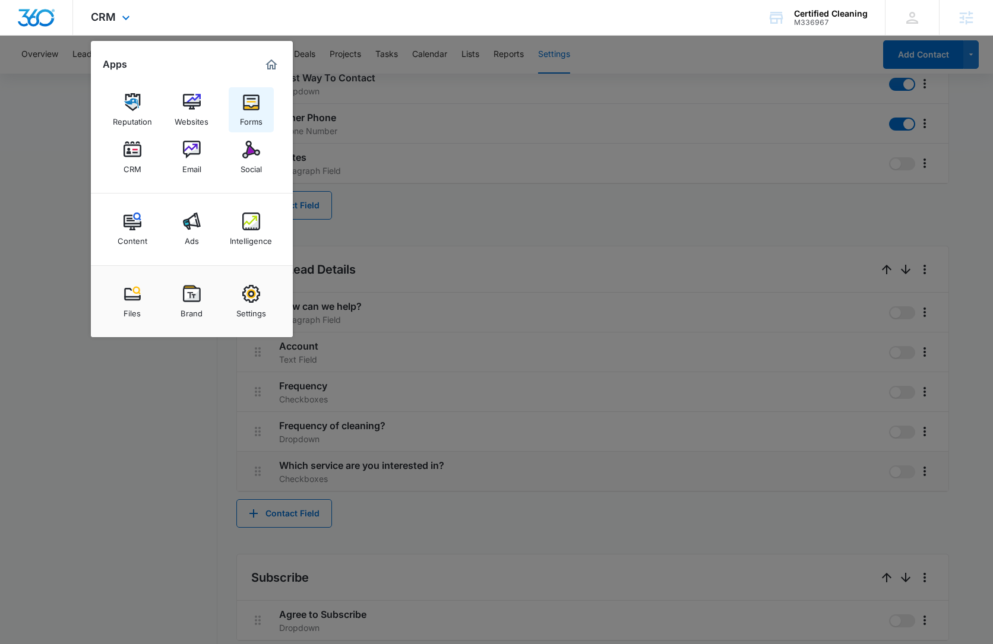
click at [252, 113] on div "Forms" at bounding box center [251, 118] width 23 height 15
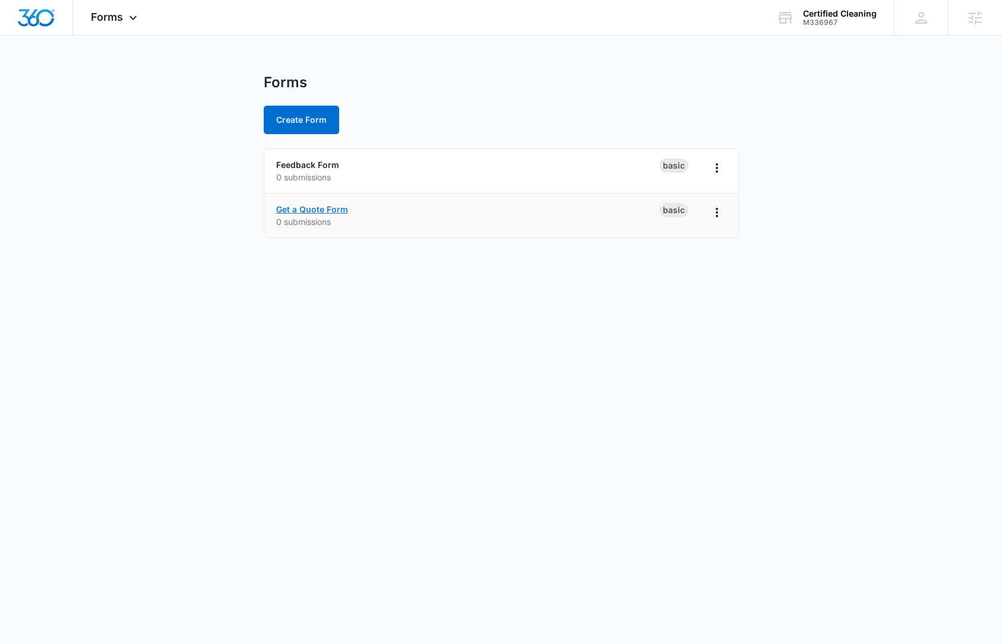
click at [338, 210] on link "Get a Quote Form" at bounding box center [312, 209] width 72 height 10
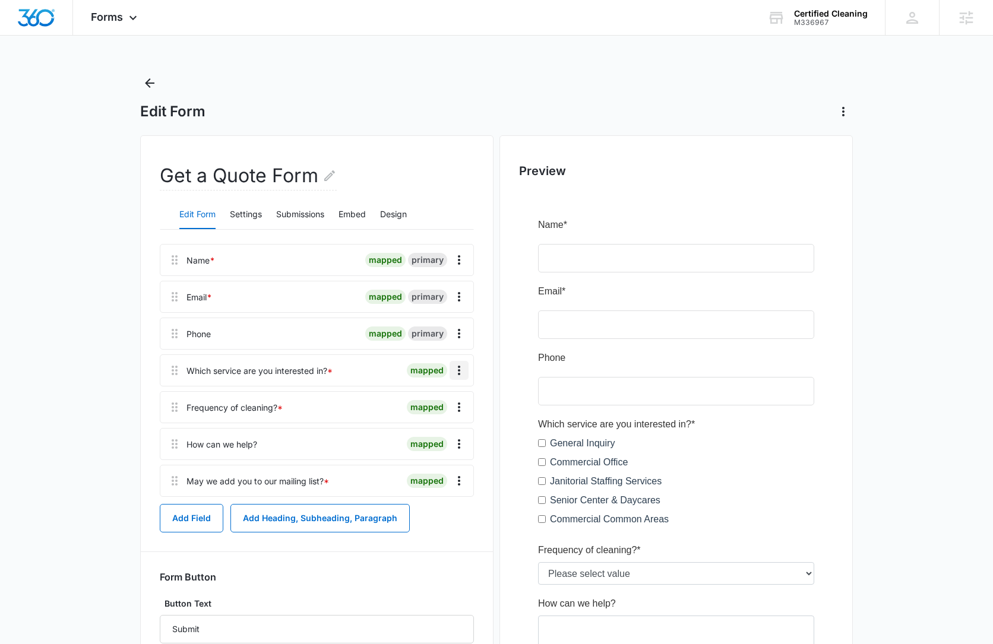
click at [459, 374] on icon "Overflow Menu" at bounding box center [459, 371] width 2 height 10
click at [450, 404] on button "Edit" at bounding box center [434, 404] width 68 height 18
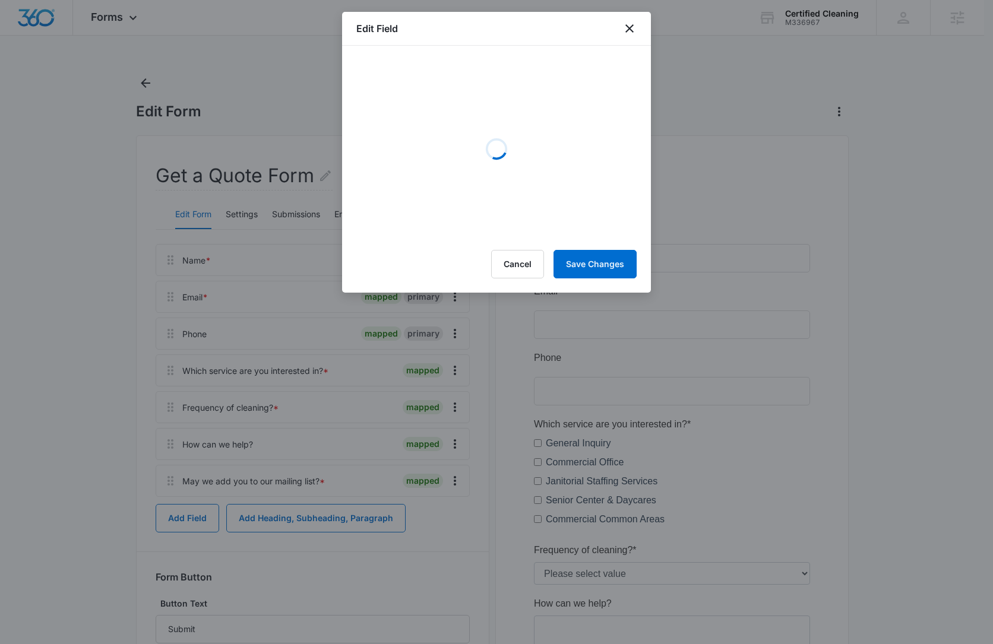
select select "350"
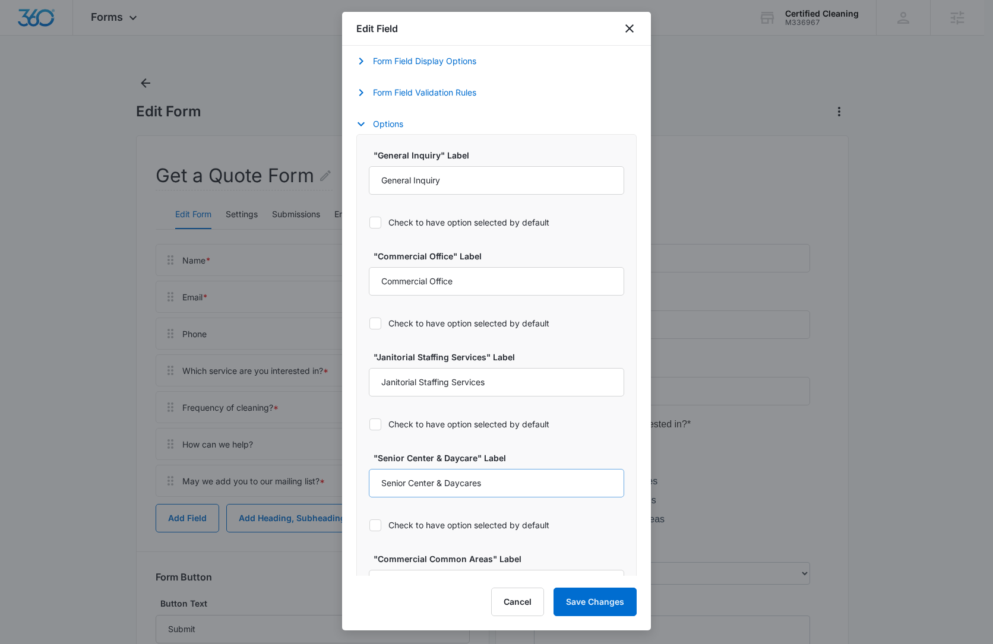
scroll to position [600, 0]
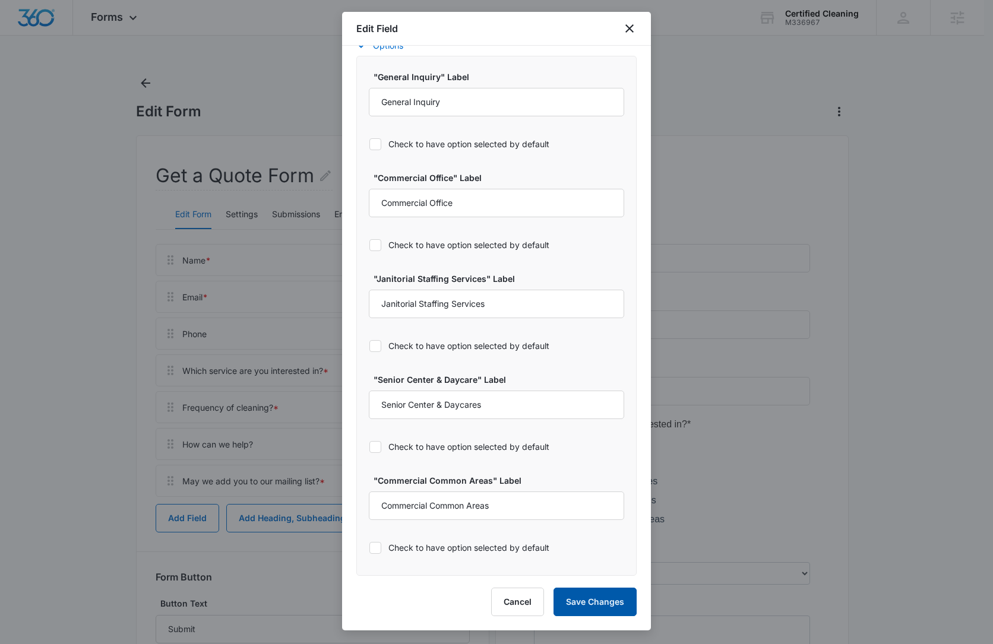
click at [589, 597] on button "Save Changes" at bounding box center [594, 602] width 83 height 29
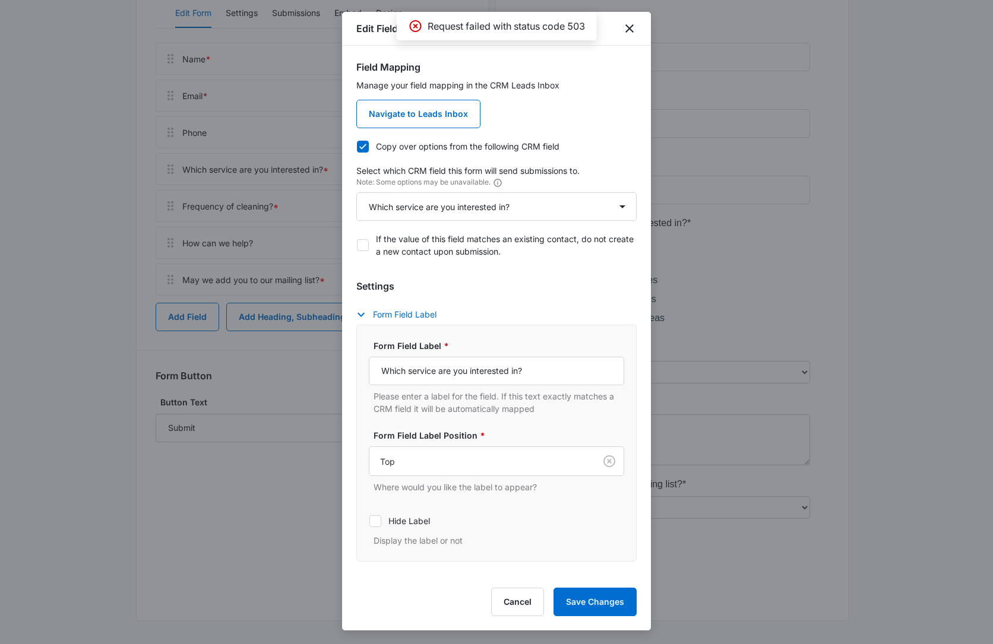
scroll to position [202, 0]
click at [635, 30] on icon "close" at bounding box center [629, 28] width 14 height 14
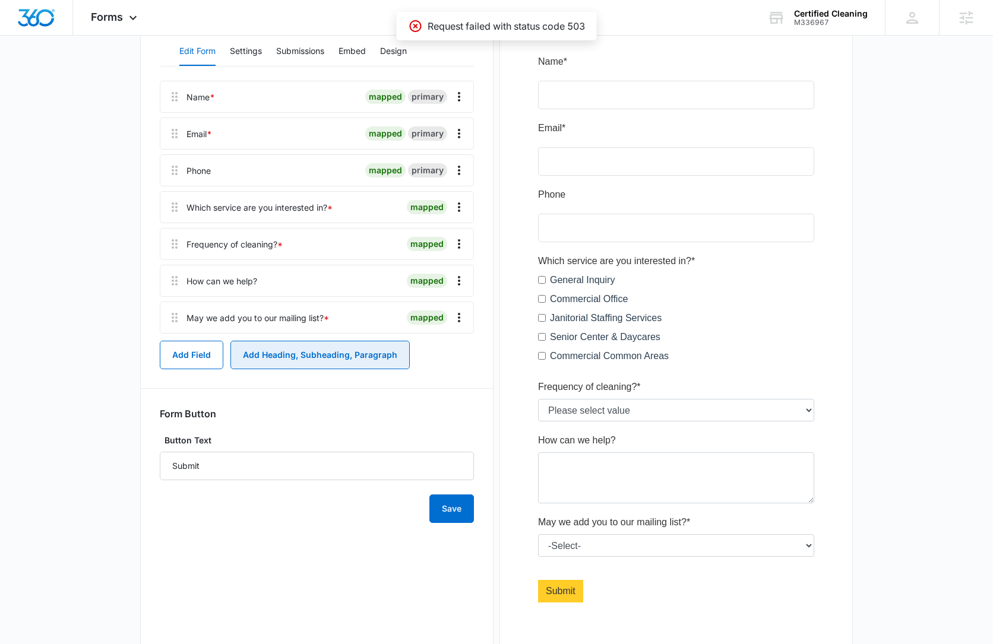
scroll to position [0, 0]
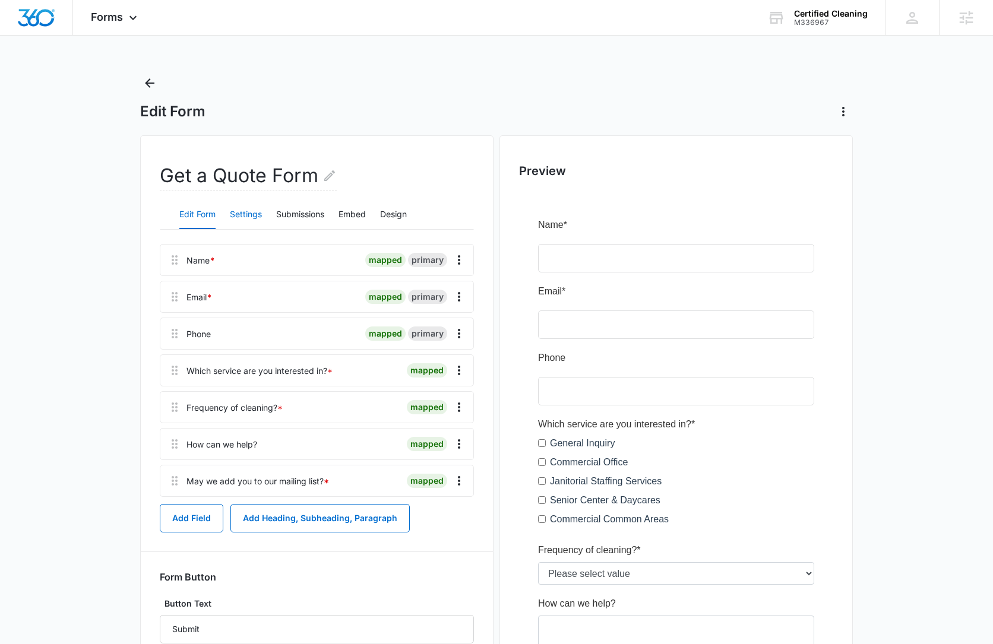
click at [239, 213] on button "Settings" at bounding box center [246, 215] width 32 height 29
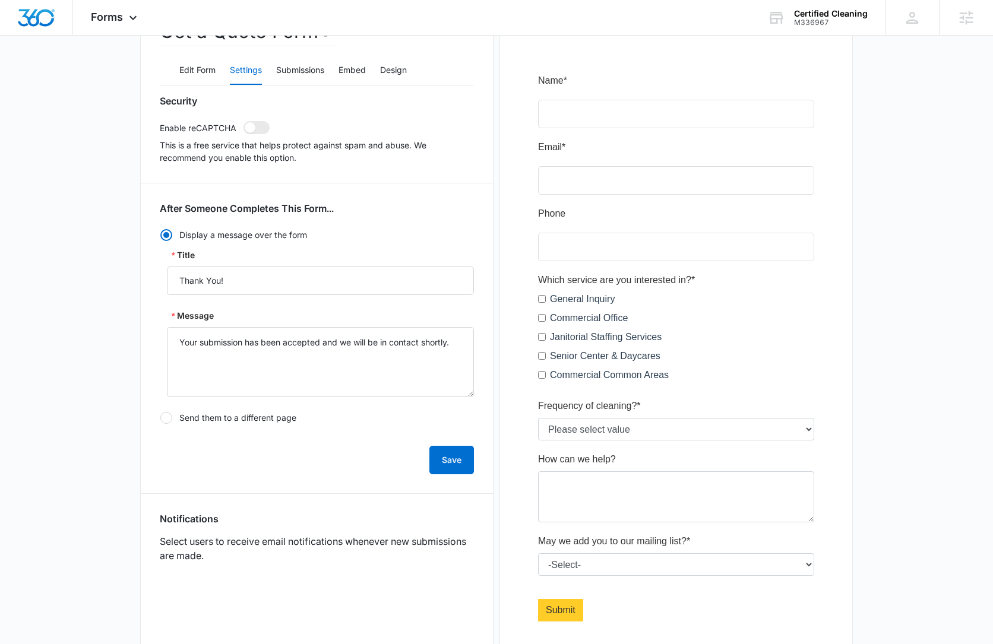
scroll to position [444, 0]
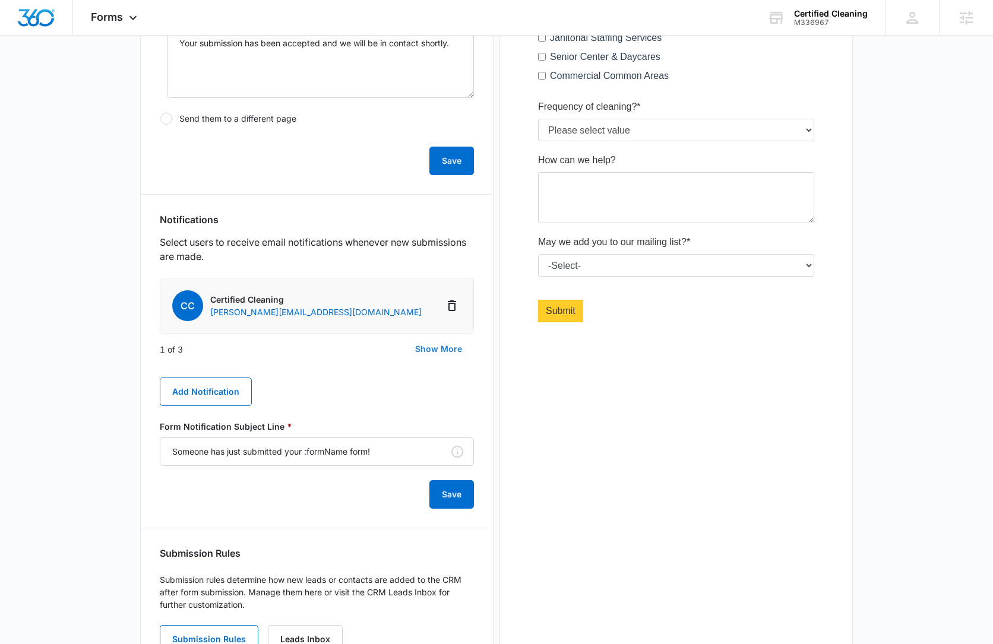
click at [422, 351] on button "Show More" at bounding box center [438, 349] width 71 height 29
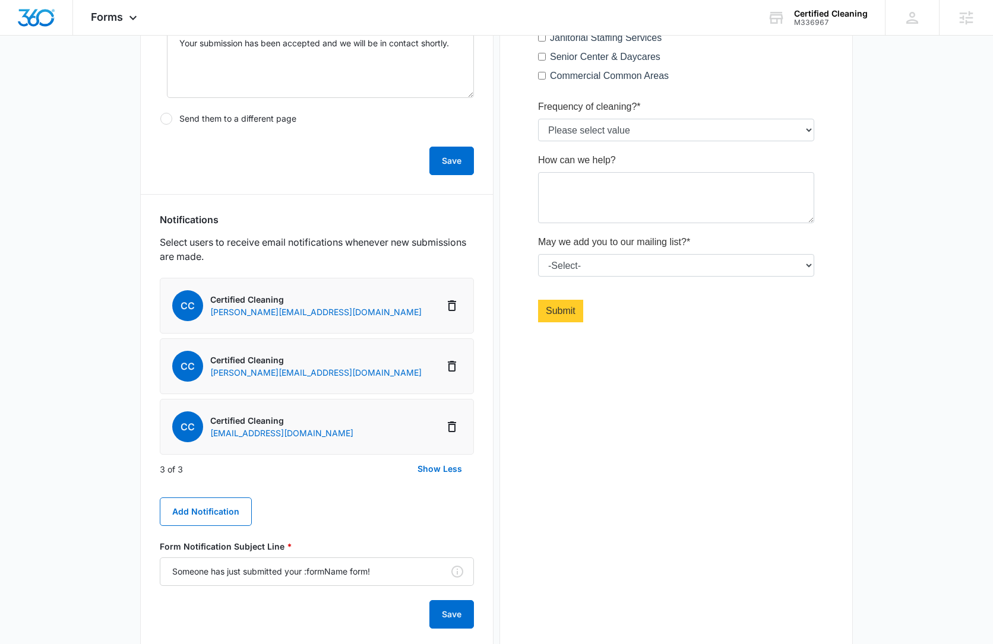
drag, startPoint x: 360, startPoint y: 435, endPoint x: 213, endPoint y: 438, distance: 147.3
click at [213, 438] on li "CC Certified Cleaning [EMAIL_ADDRESS][DOMAIN_NAME]" at bounding box center [317, 427] width 314 height 56
copy p "[EMAIL_ADDRESS][DOMAIN_NAME]"
click at [220, 508] on button "Add Notification" at bounding box center [206, 512] width 92 height 29
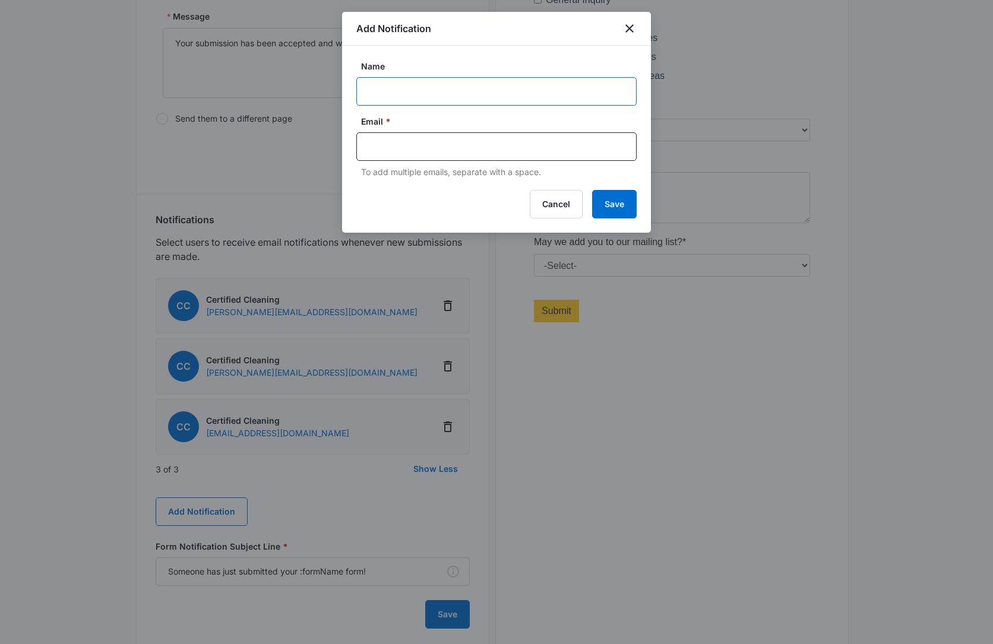
click at [400, 103] on input "Name" at bounding box center [496, 91] width 280 height 29
paste input "M336967"
type input "M336967Certified Cleaning"
type input "[PERSON_NAME][EMAIL_ADDRESS][PERSON_NAME][DOMAIN_NAME]"
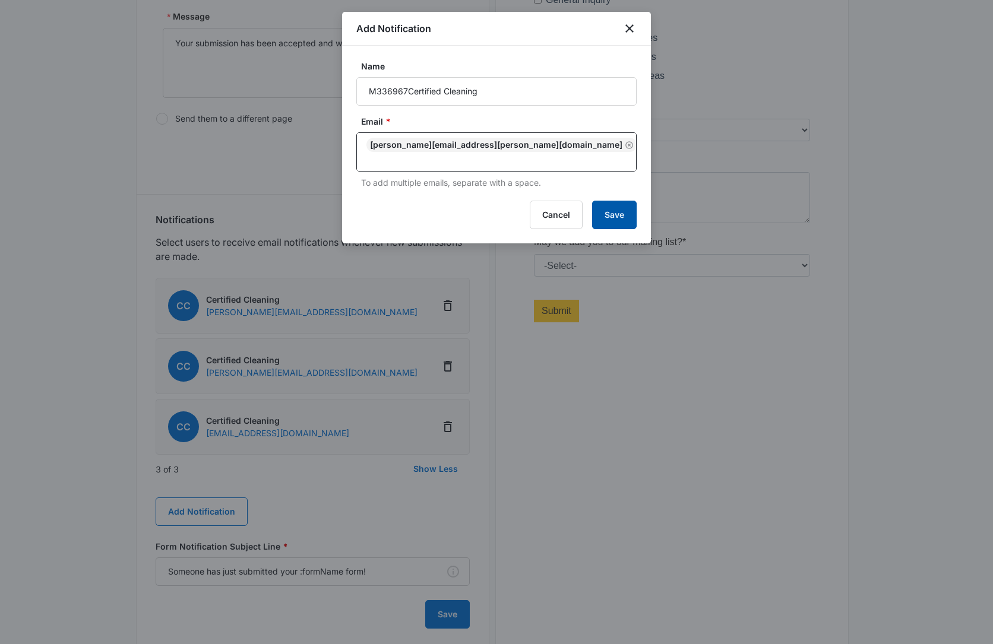
click at [615, 201] on button "Save" at bounding box center [614, 215] width 45 height 29
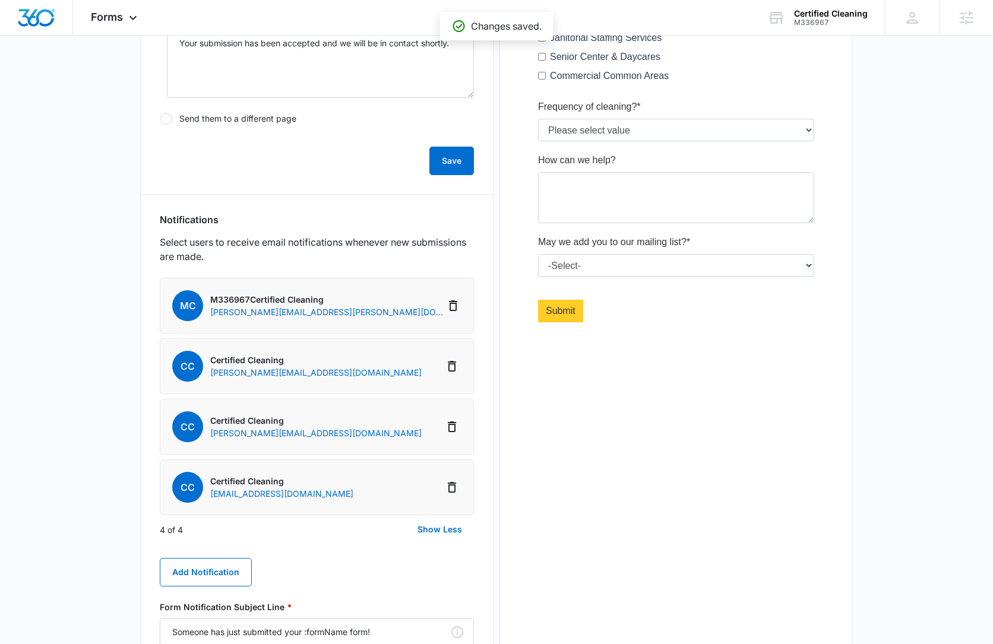
drag, startPoint x: 370, startPoint y: 496, endPoint x: 217, endPoint y: 496, distance: 152.6
click at [211, 496] on li "CC Certified Cleaning [EMAIL_ADDRESS][DOMAIN_NAME]" at bounding box center [317, 488] width 314 height 56
copy p "[EMAIL_ADDRESS][DOMAIN_NAME]"
click at [129, 22] on icon at bounding box center [133, 21] width 14 height 14
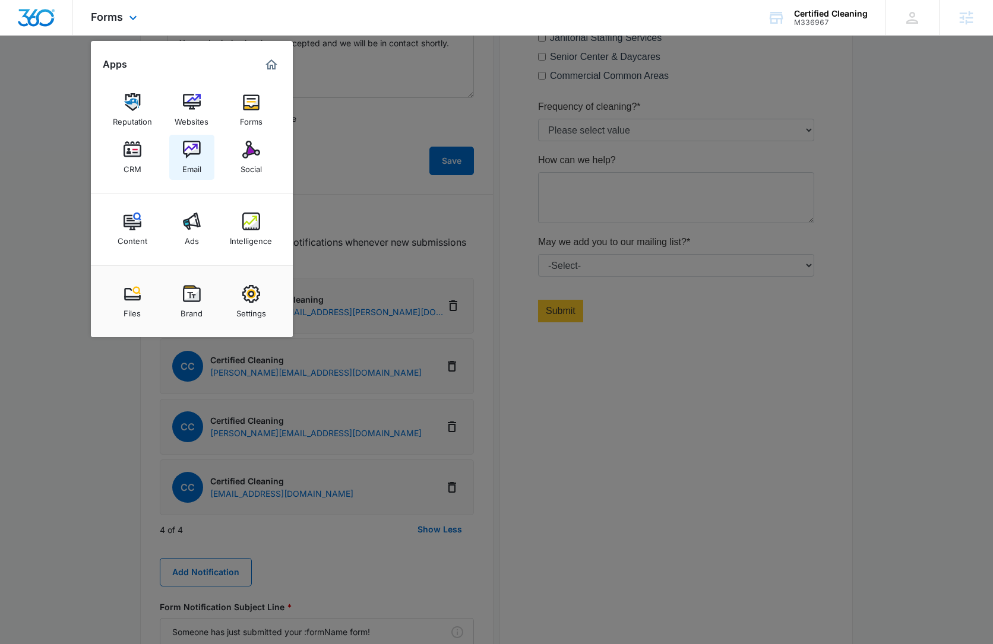
click at [192, 155] on img at bounding box center [192, 150] width 18 height 18
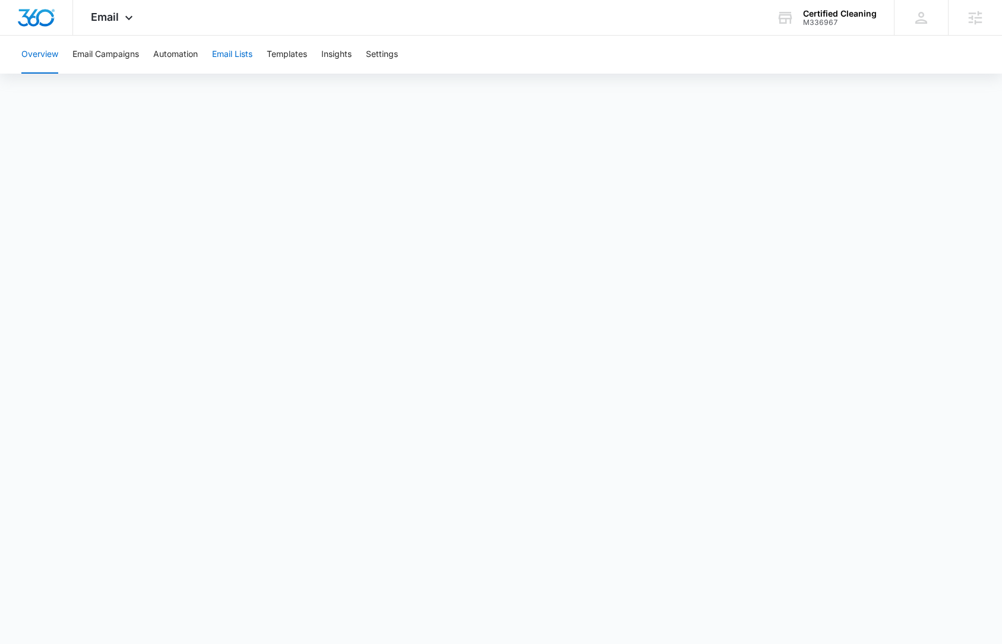
click at [236, 61] on button "Email Lists" at bounding box center [232, 55] width 40 height 38
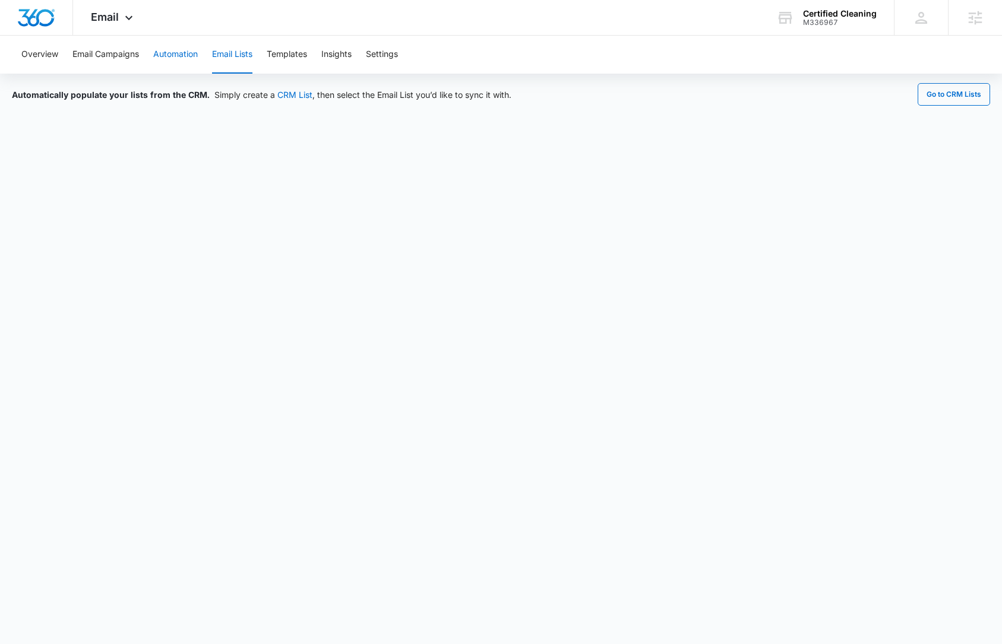
click at [180, 57] on button "Automation" at bounding box center [175, 55] width 45 height 38
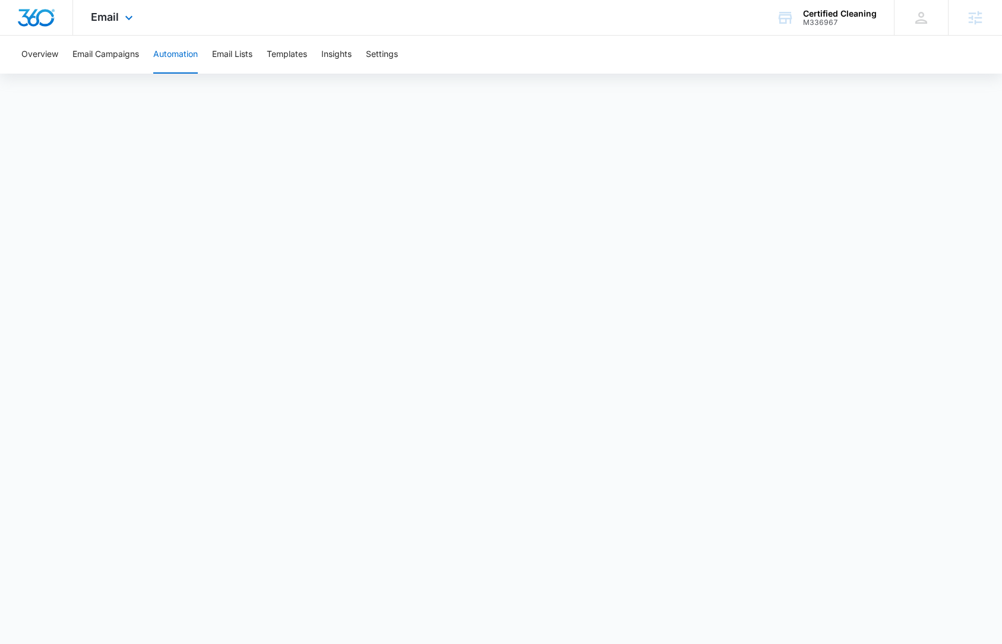
drag, startPoint x: 43, startPoint y: 10, endPoint x: 60, endPoint y: 1, distance: 18.9
click at [43, 10] on img "Dashboard" at bounding box center [36, 18] width 38 height 18
